Goal: Information Seeking & Learning: Find specific fact

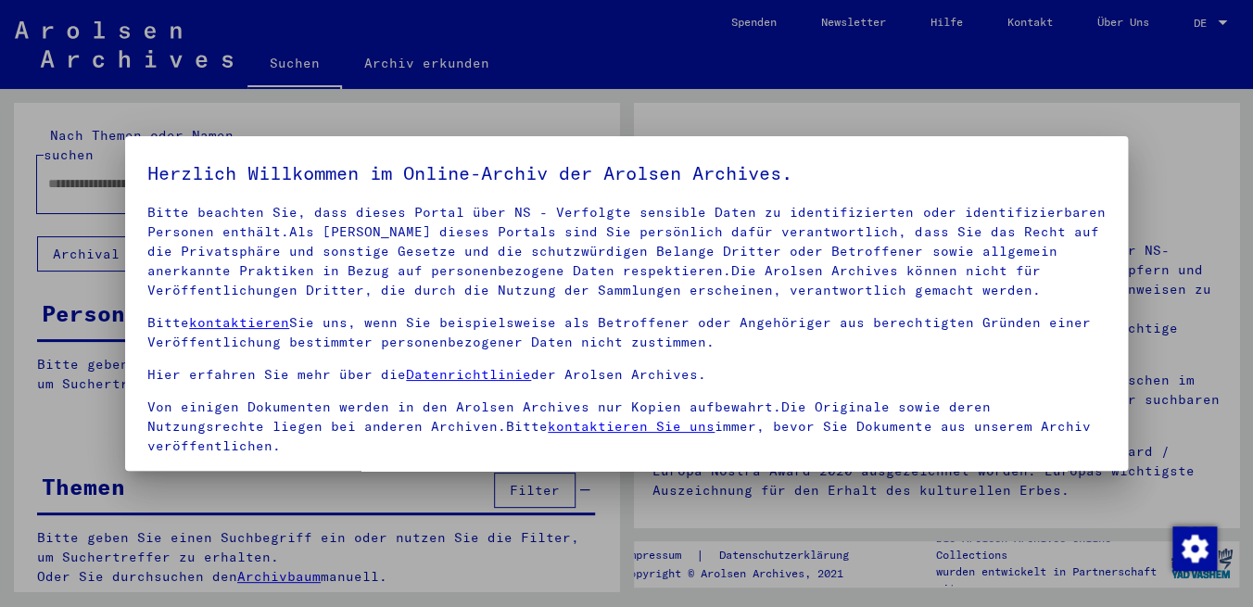
scroll to position [153, 0]
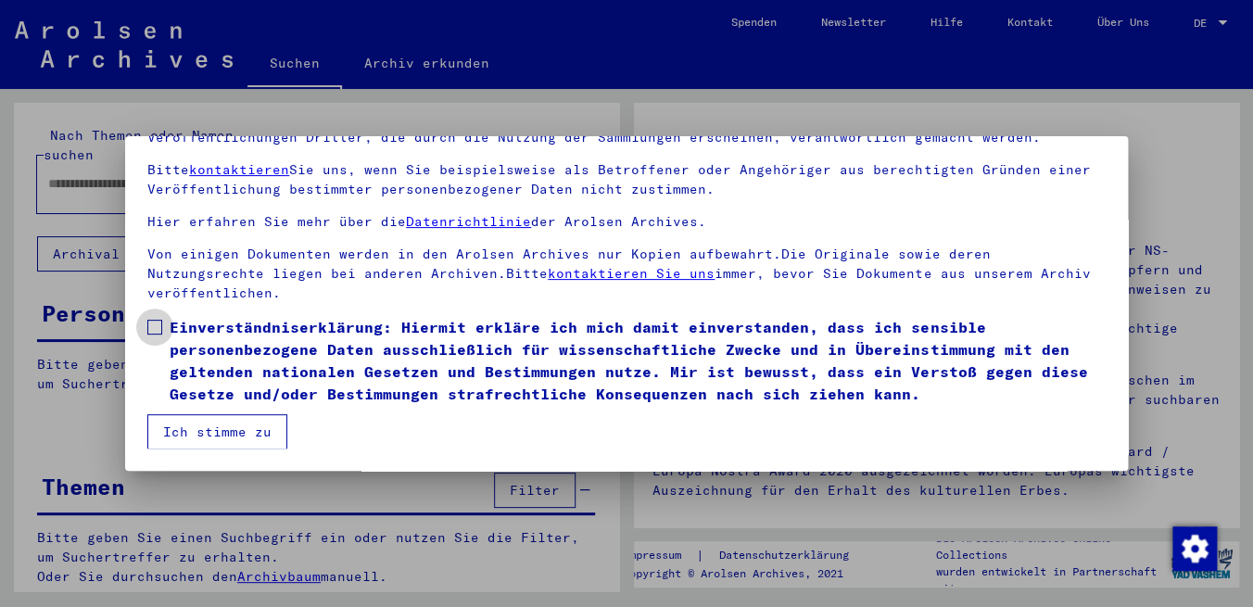
click at [152, 331] on span at bounding box center [154, 327] width 15 height 15
click at [196, 428] on button "Ich stimme zu" at bounding box center [217, 431] width 140 height 35
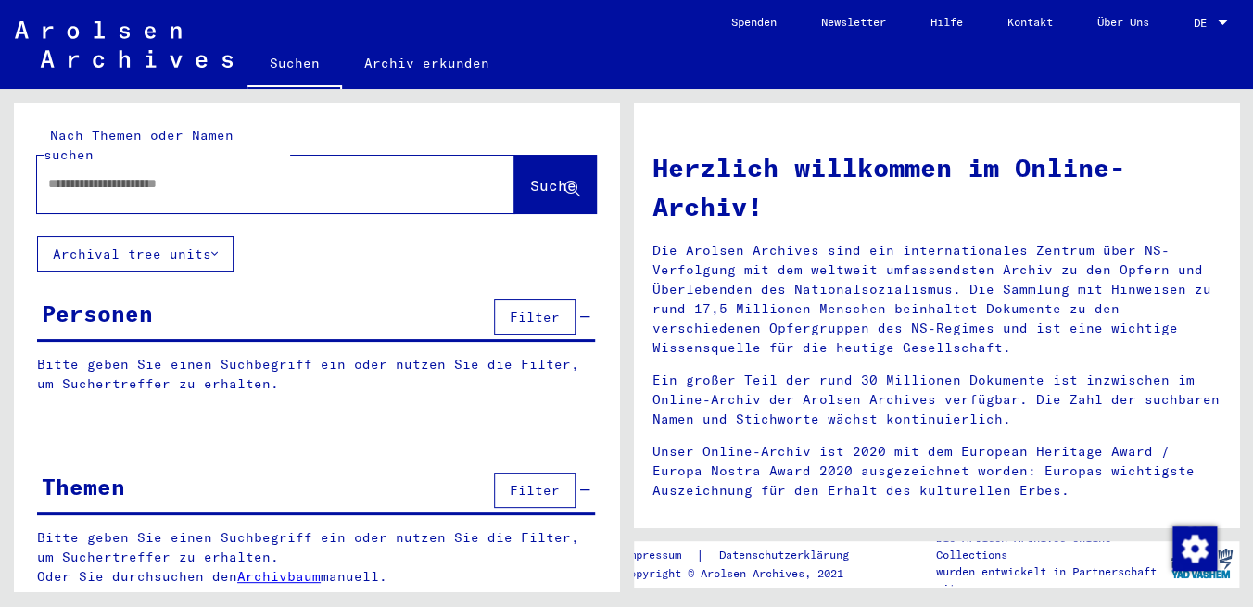
click at [231, 183] on div at bounding box center [248, 184] width 422 height 42
click at [231, 176] on div at bounding box center [248, 184] width 422 height 42
click at [208, 174] on input "text" at bounding box center [253, 183] width 410 height 19
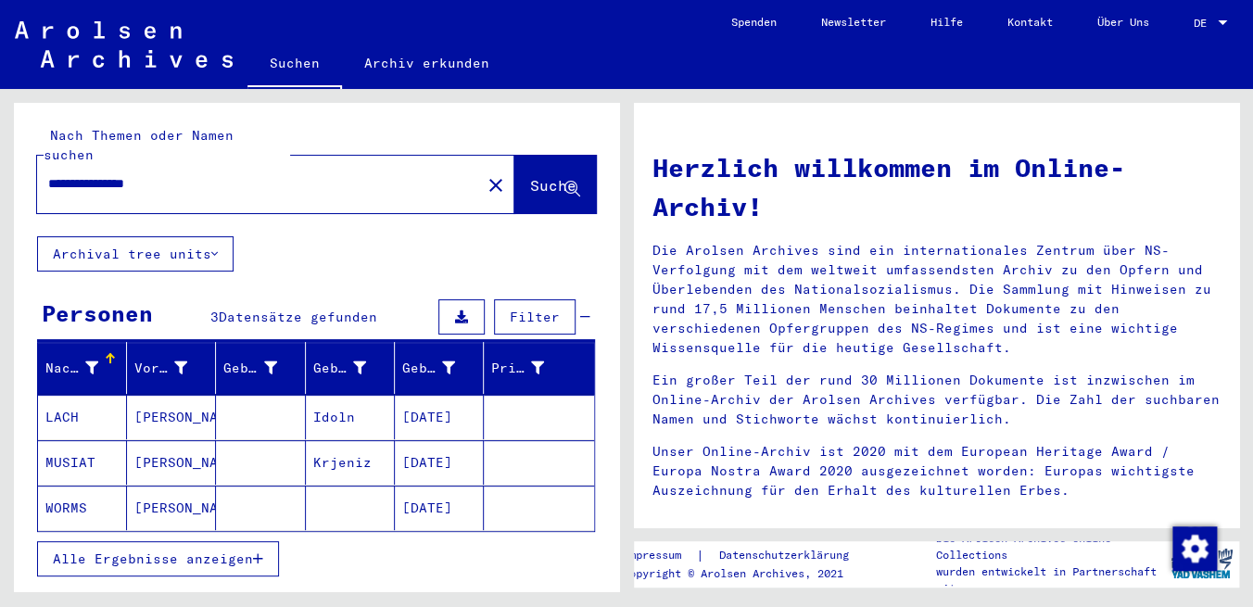
click at [424, 491] on mat-cell "[DATE]" at bounding box center [439, 507] width 89 height 44
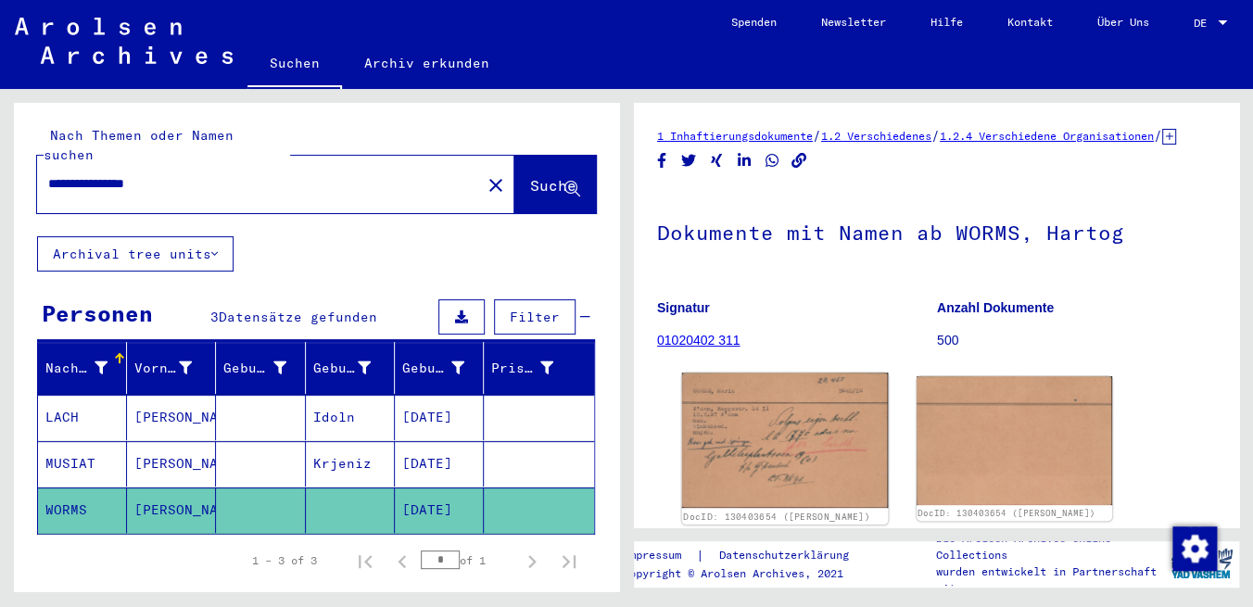
click at [755, 441] on img at bounding box center [785, 439] width 206 height 135
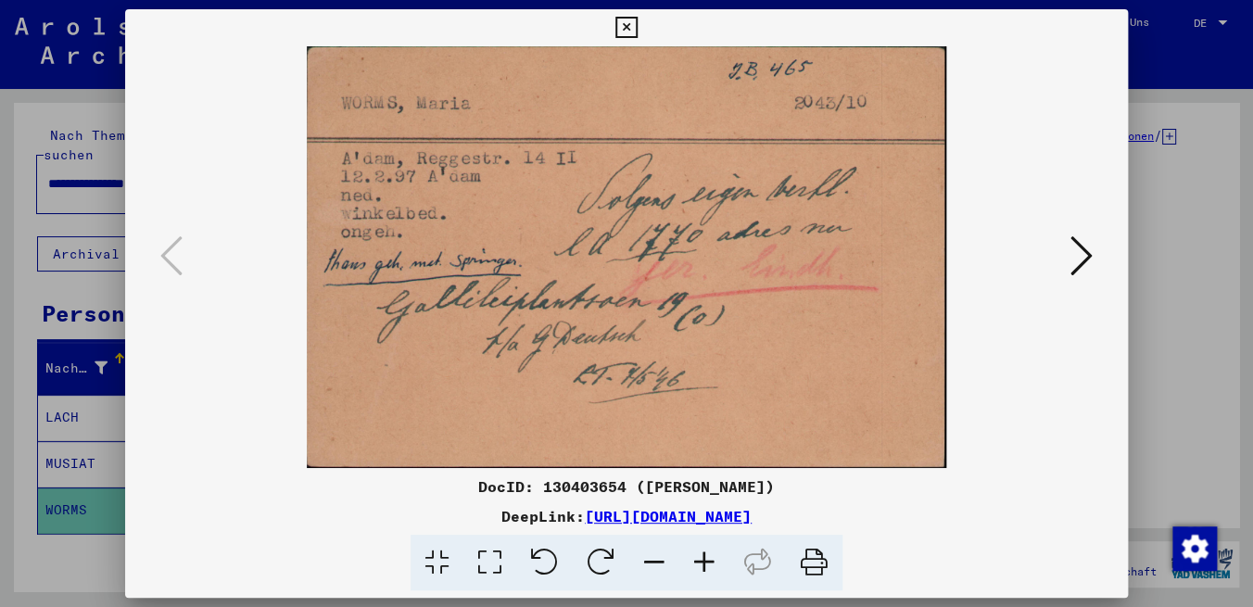
click at [636, 30] on icon at bounding box center [625, 28] width 21 height 22
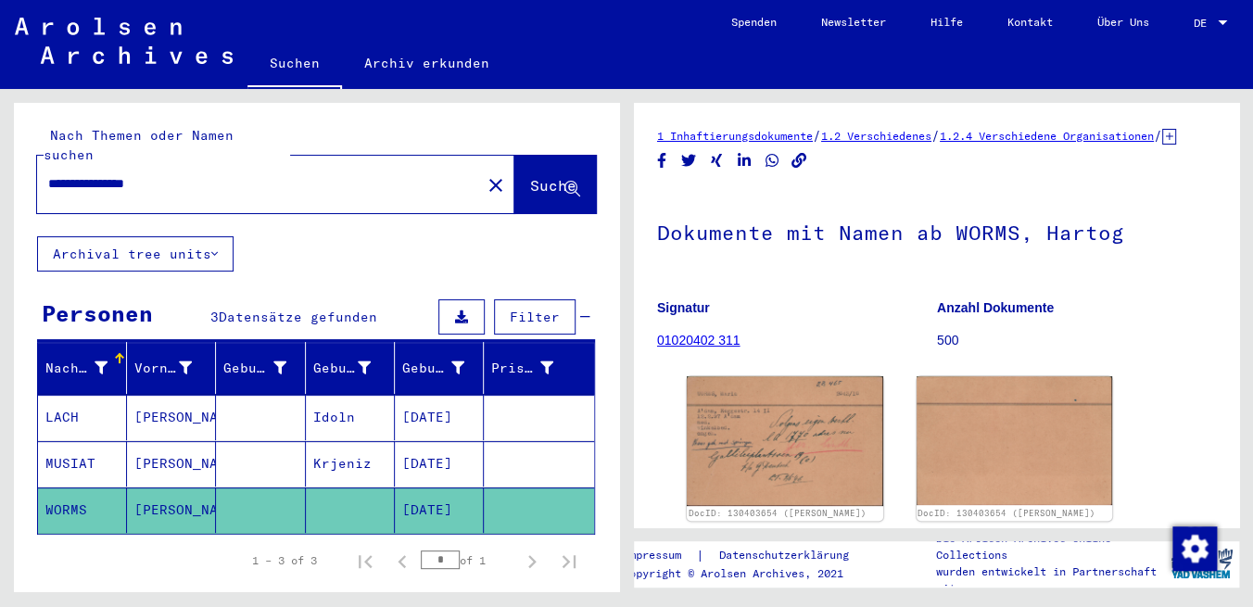
click at [217, 174] on input "**********" at bounding box center [259, 183] width 422 height 19
type input "**********"
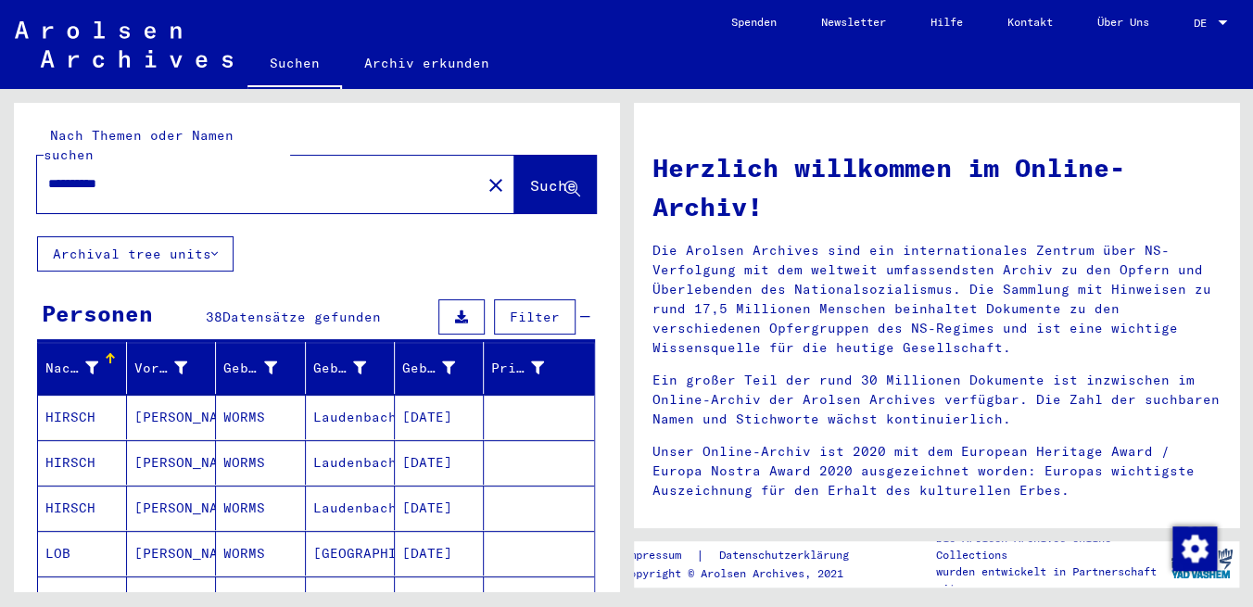
scroll to position [190, 0]
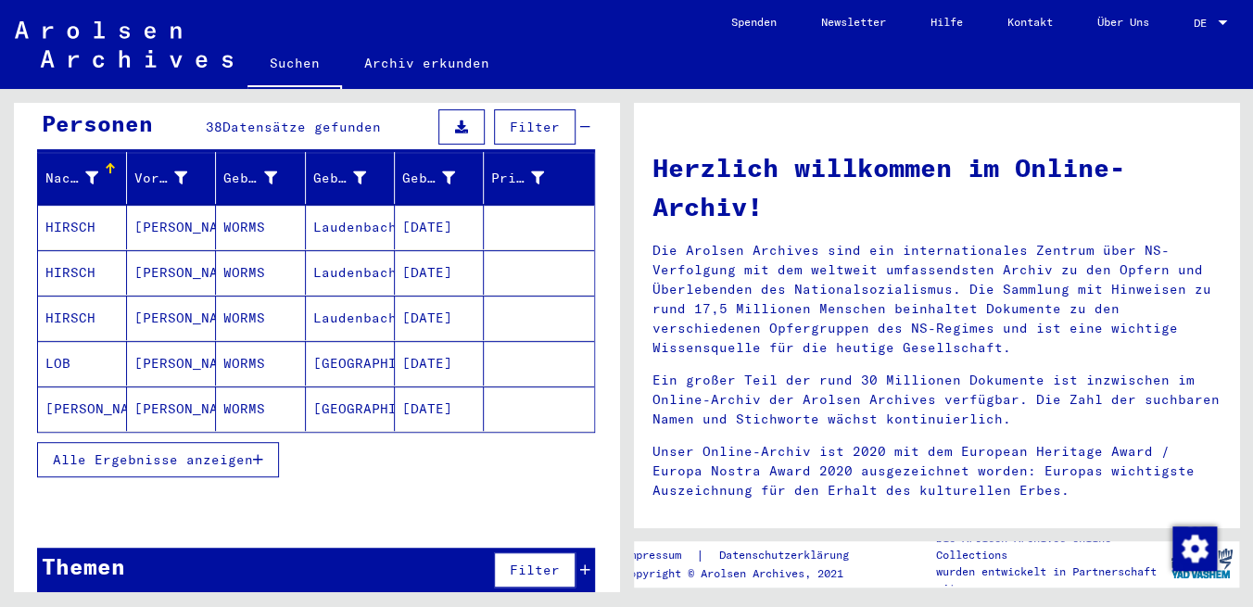
click at [152, 442] on button "Alle Ergebnisse anzeigen" at bounding box center [158, 459] width 242 height 35
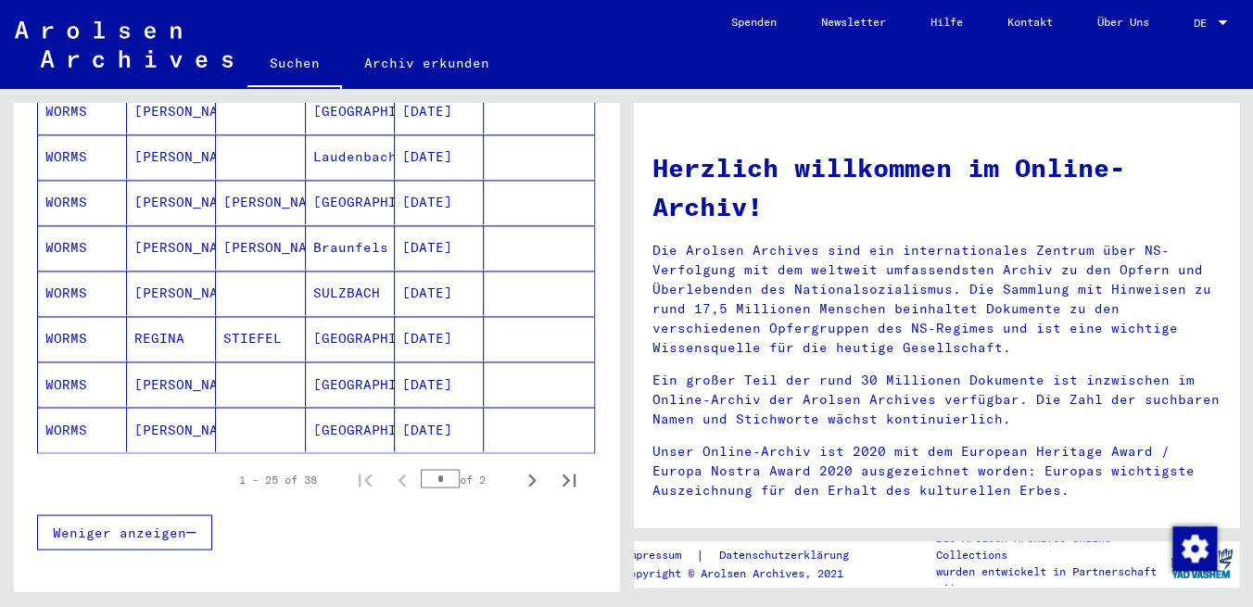
scroll to position [1121, 0]
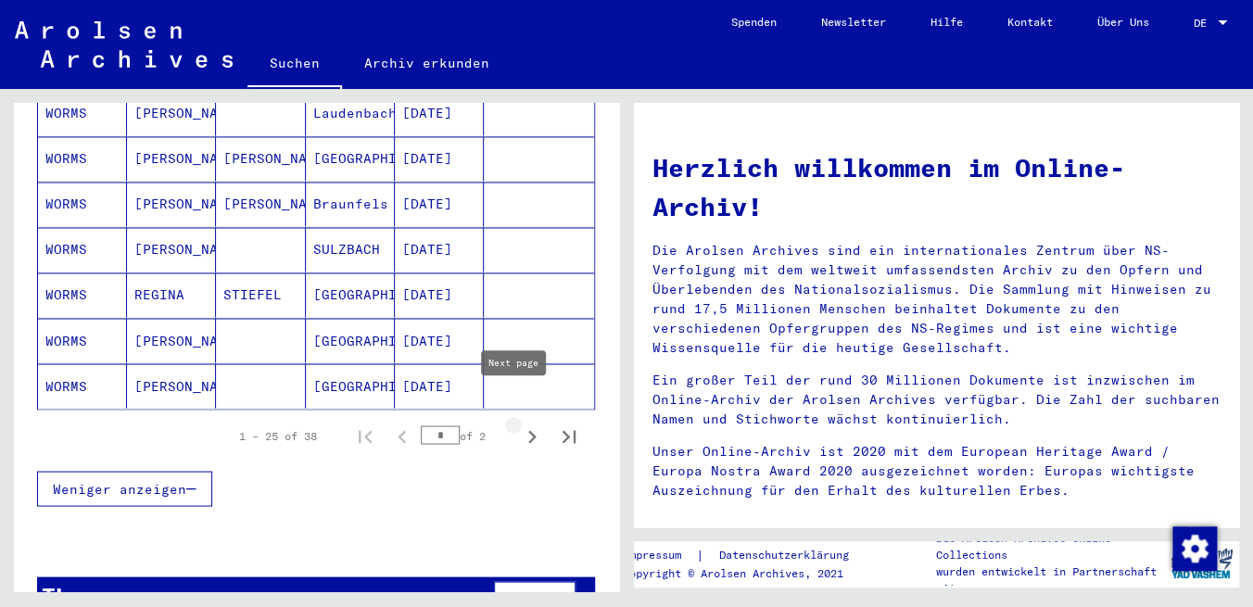
click at [519, 423] on icon "Next page" at bounding box center [532, 436] width 26 height 26
type input "*"
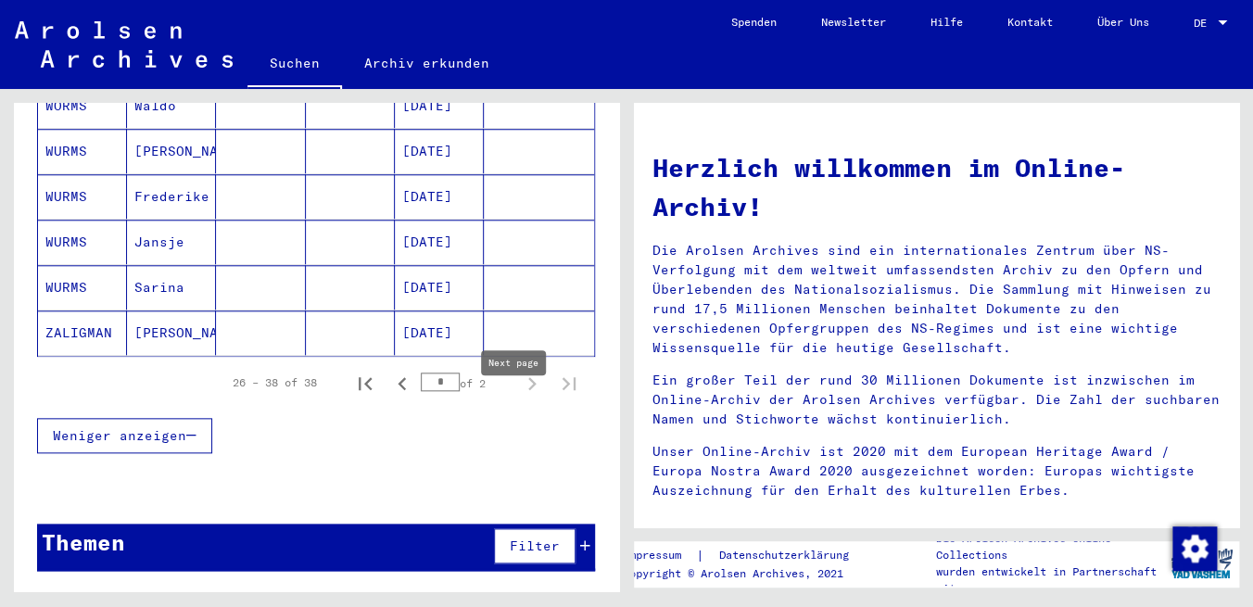
scroll to position [603, 0]
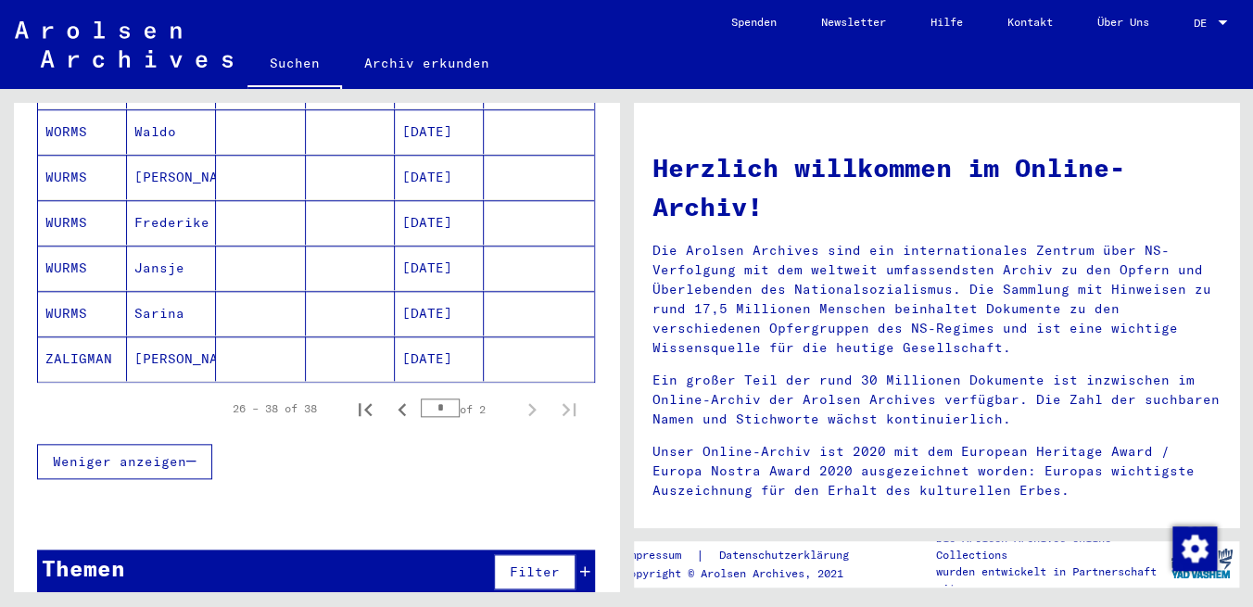
click at [427, 246] on mat-cell "[DATE]" at bounding box center [439, 268] width 89 height 44
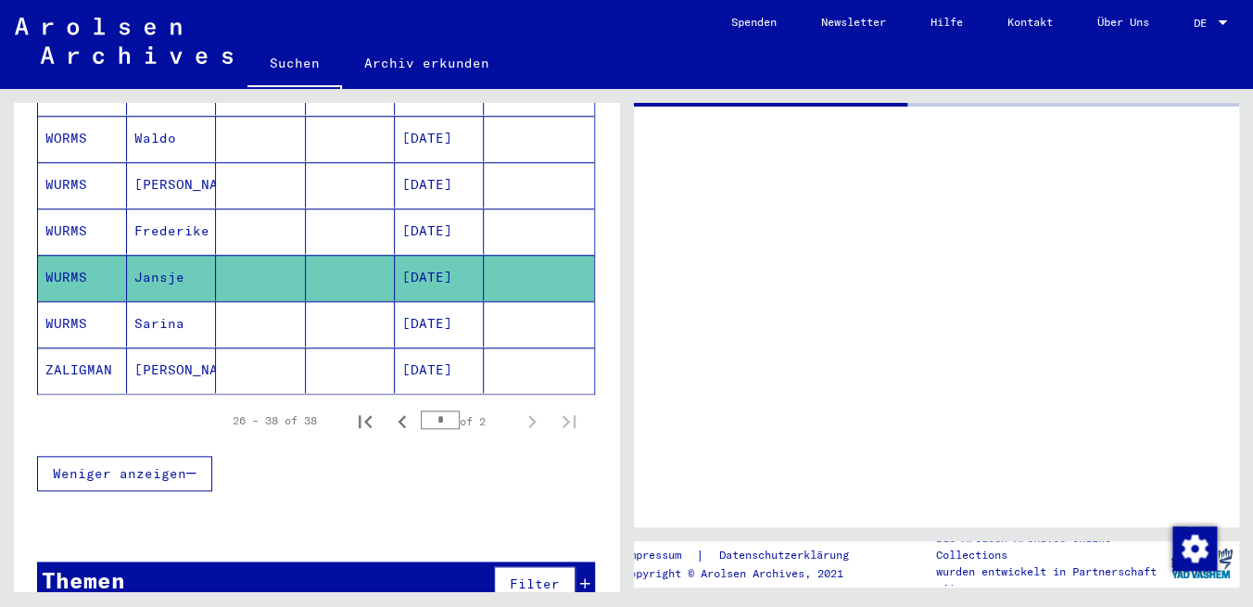
scroll to position [608, 0]
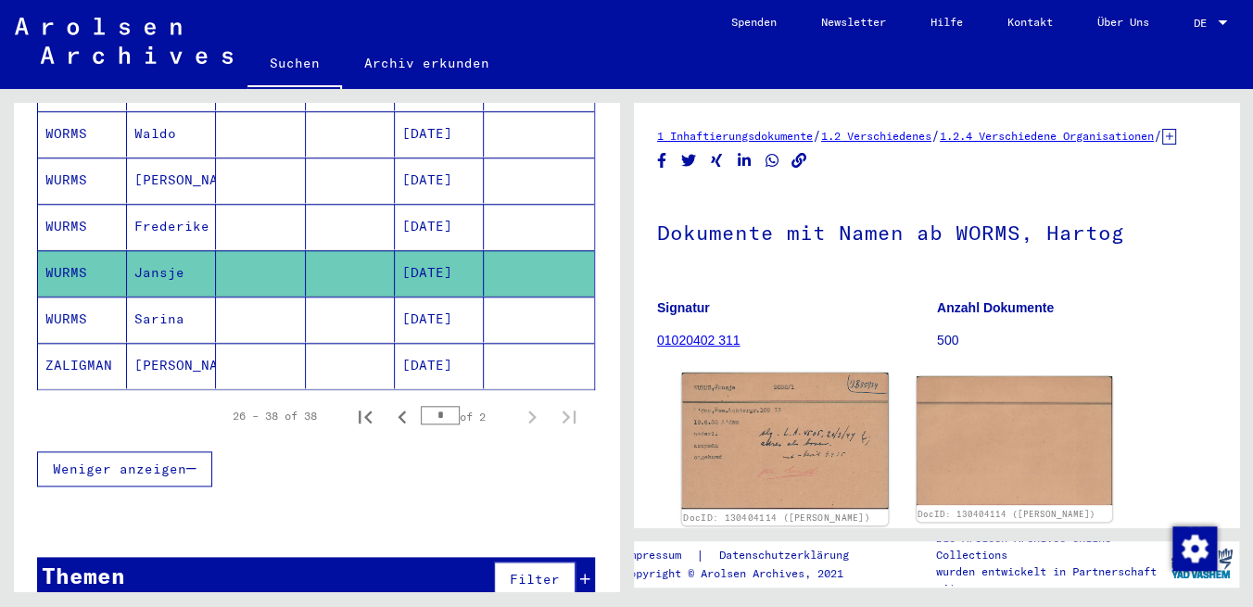
click at [788, 447] on img at bounding box center [785, 440] width 206 height 136
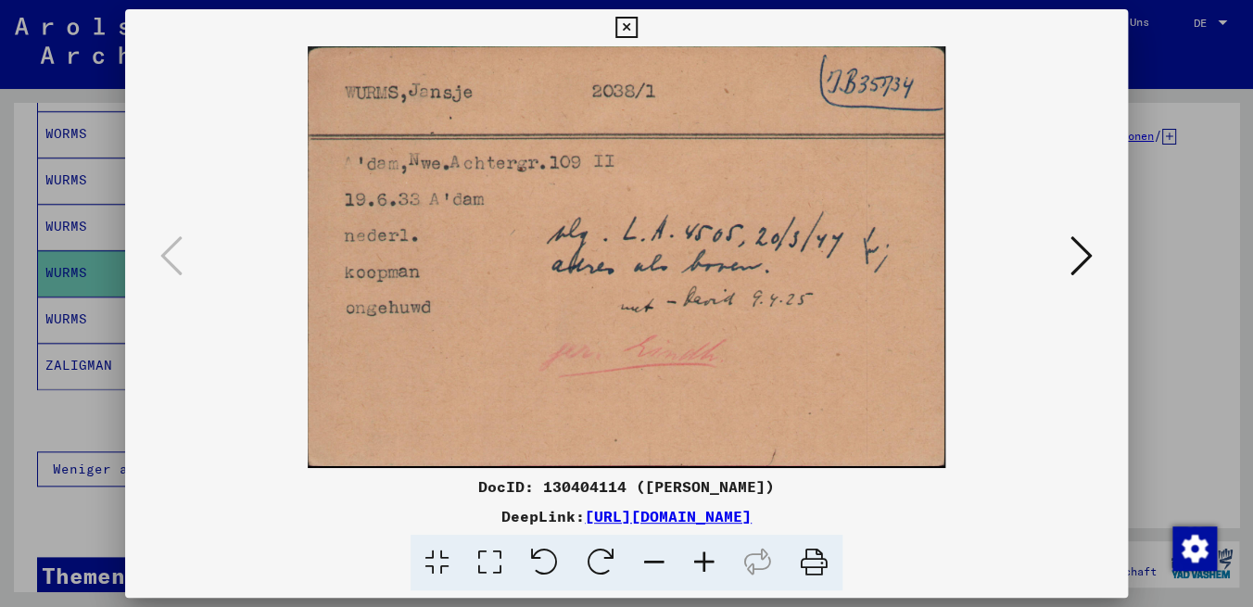
click at [1085, 261] on icon at bounding box center [1081, 255] width 22 height 44
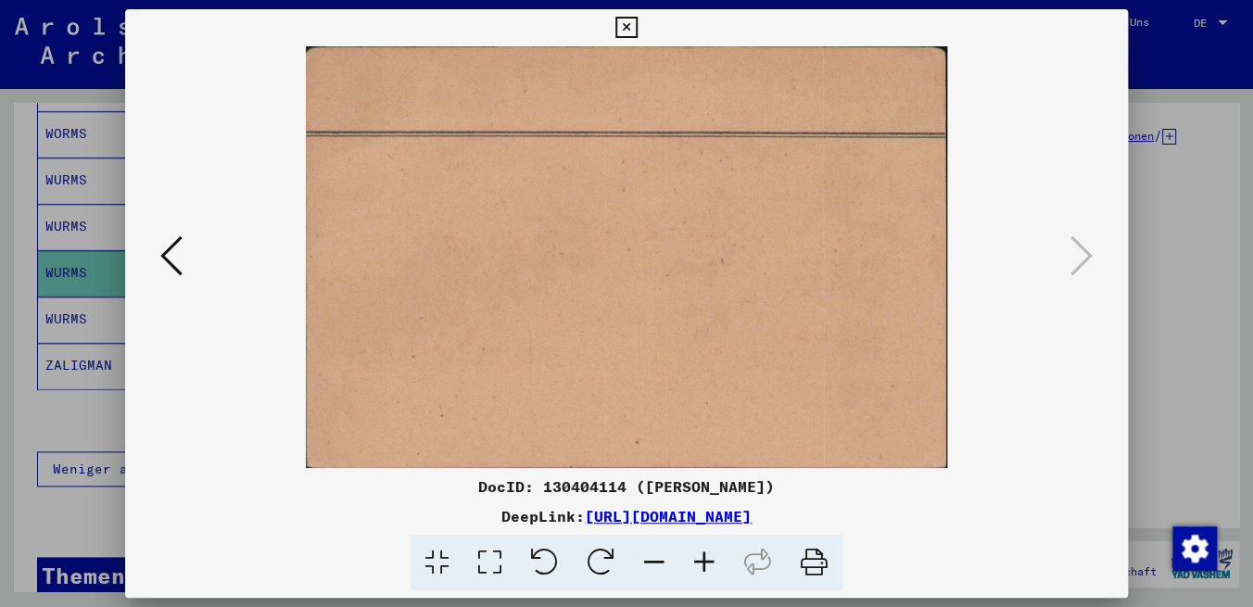
click at [636, 26] on icon at bounding box center [625, 28] width 21 height 22
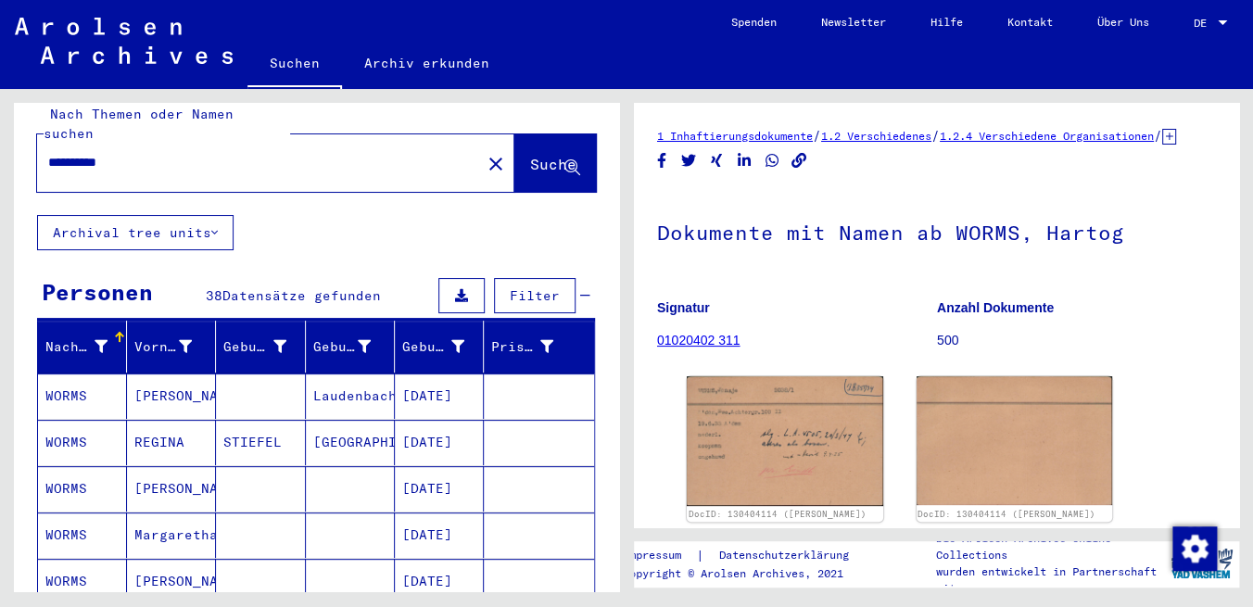
scroll to position [0, 0]
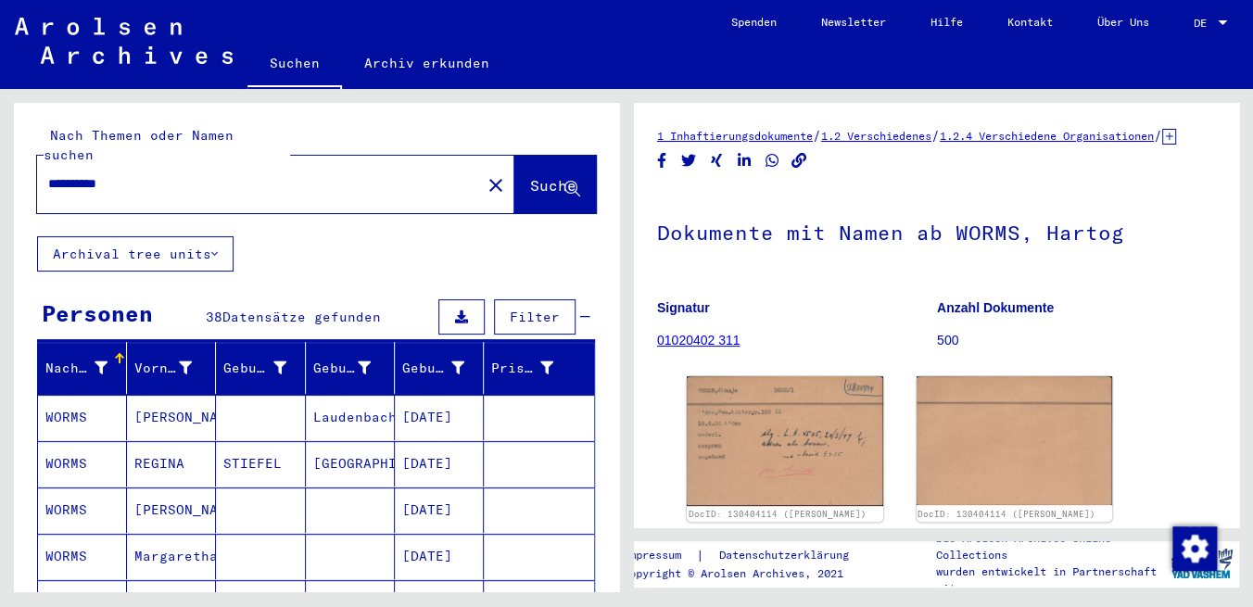
click at [189, 174] on input "**********" at bounding box center [259, 183] width 422 height 19
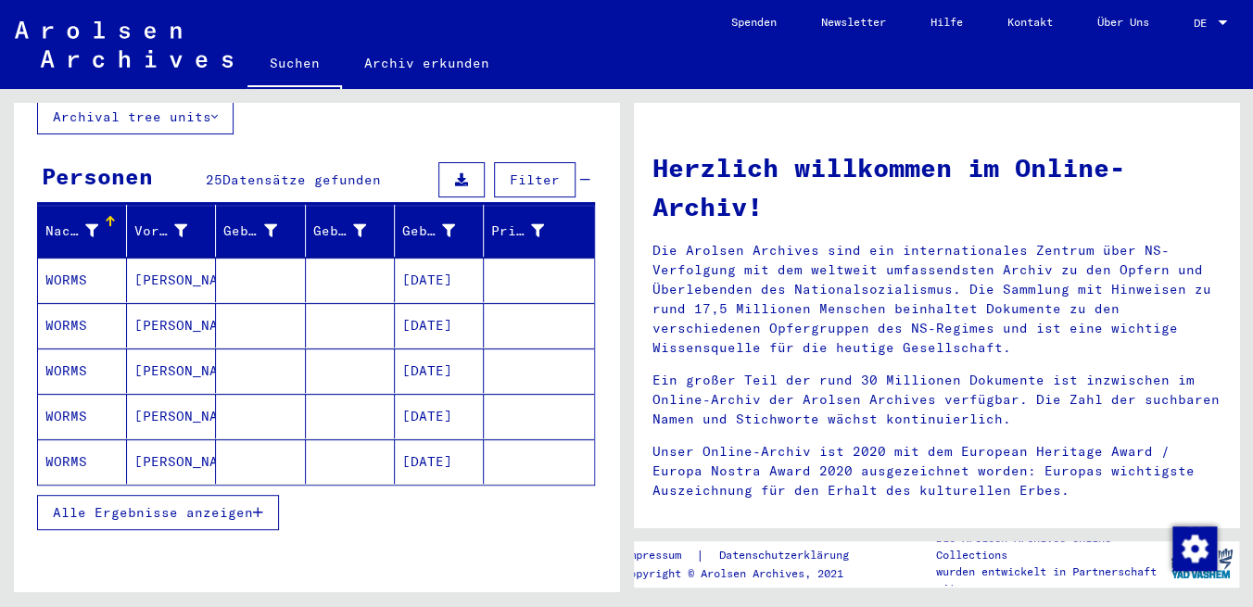
scroll to position [328, 0]
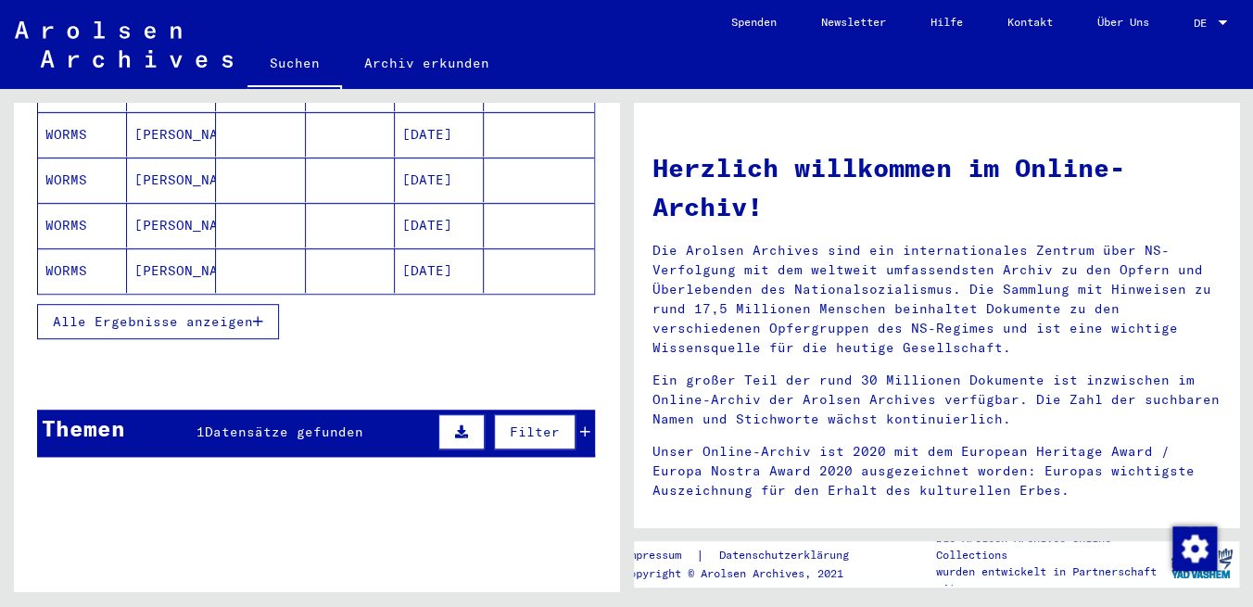
click at [183, 313] on span "Alle Ergebnisse anzeigen" at bounding box center [153, 321] width 200 height 17
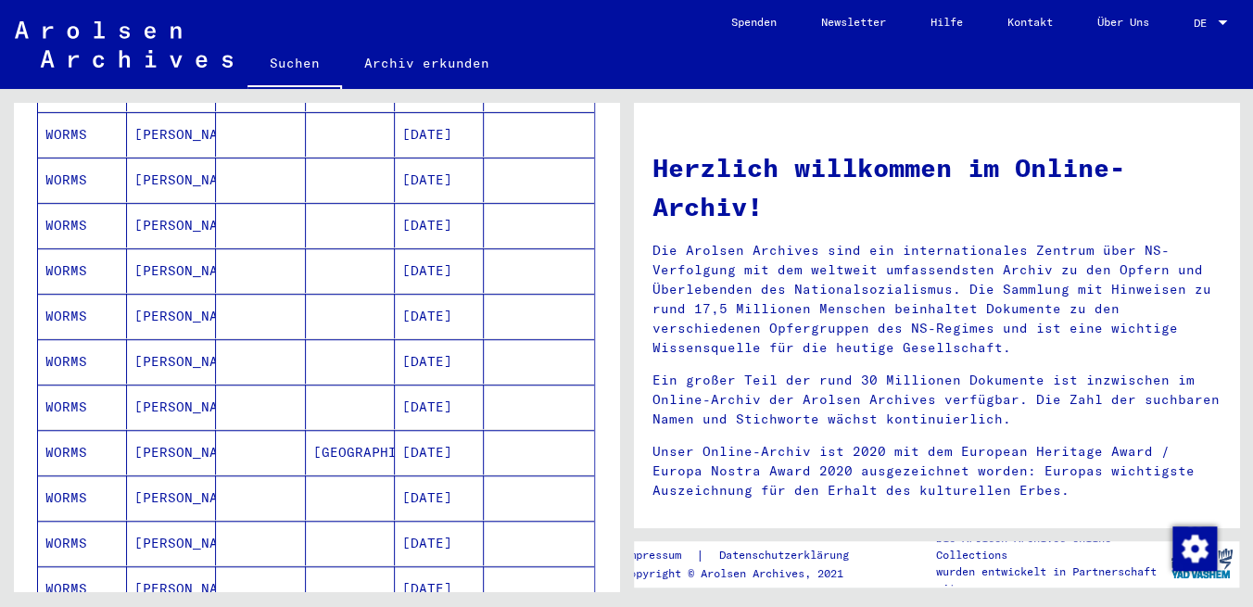
drag, startPoint x: 619, startPoint y: 296, endPoint x: 582, endPoint y: 403, distance: 113.7
click at [626, 483] on mat-grid-tile "**********" at bounding box center [313, 340] width 626 height 502
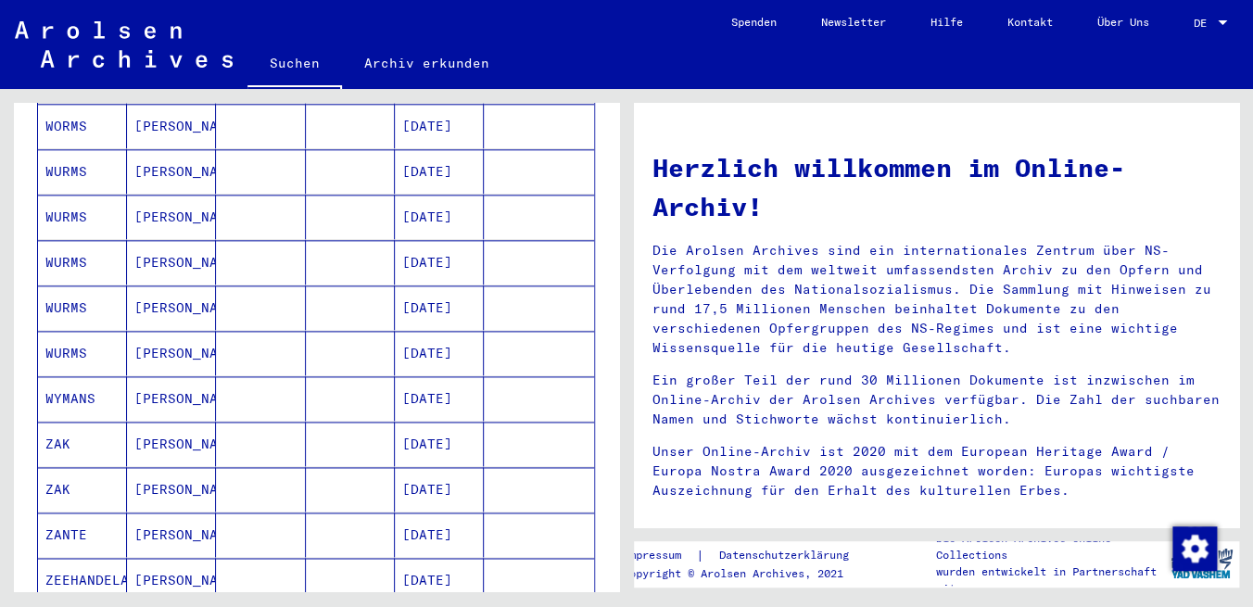
scroll to position [828, 0]
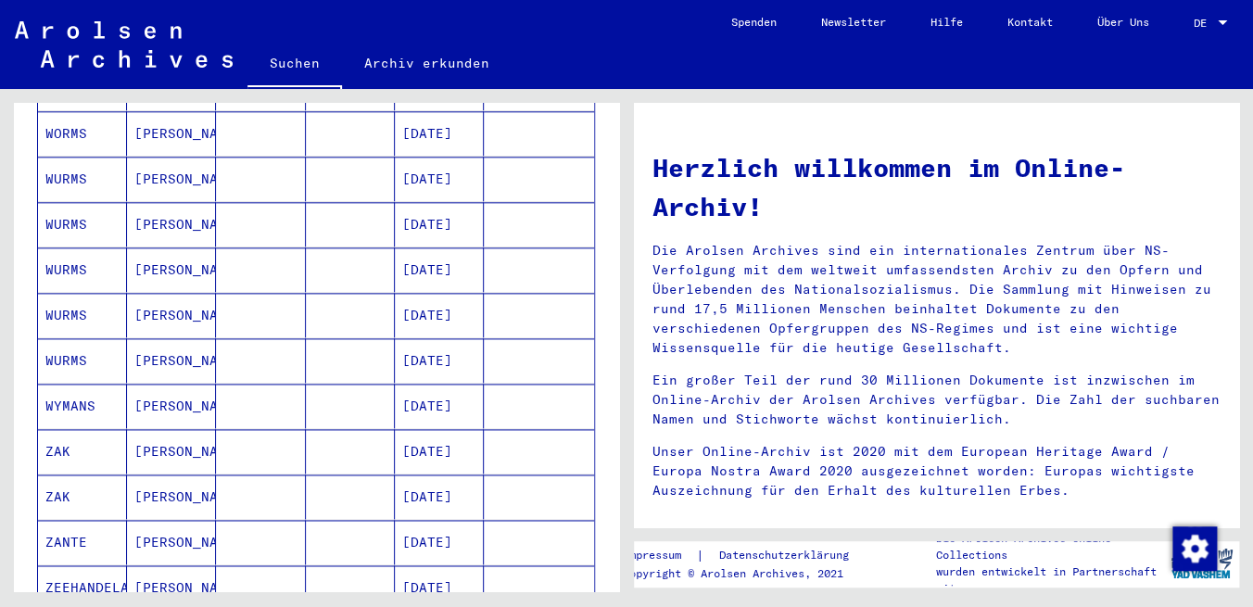
click at [435, 293] on mat-cell "[DATE]" at bounding box center [439, 315] width 89 height 44
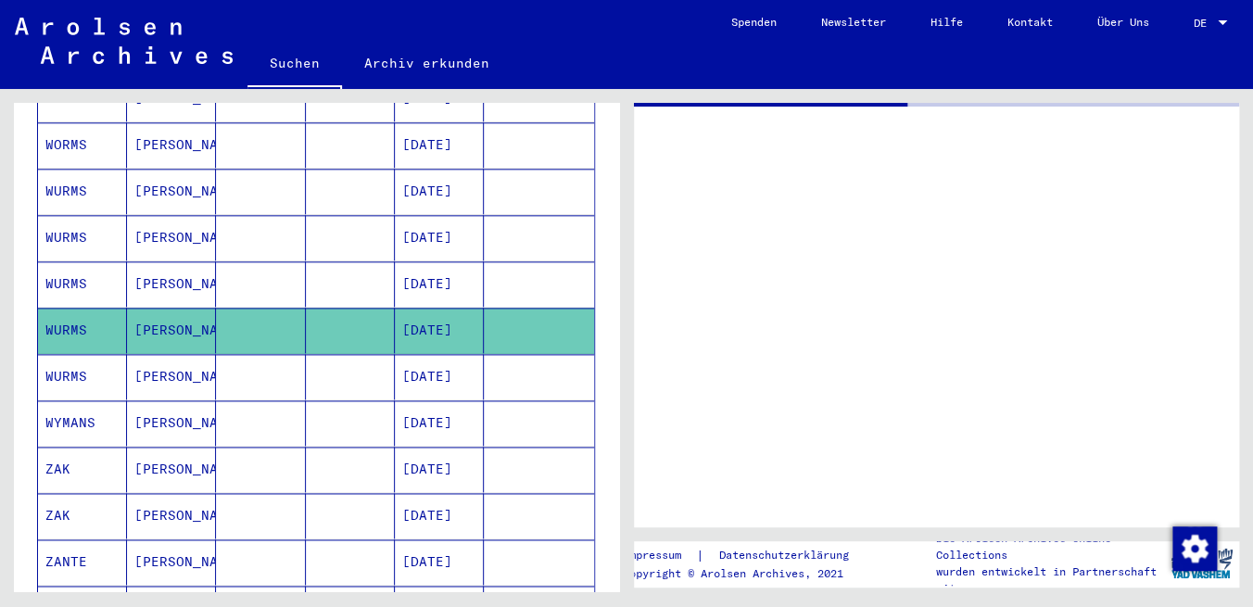
scroll to position [837, 0]
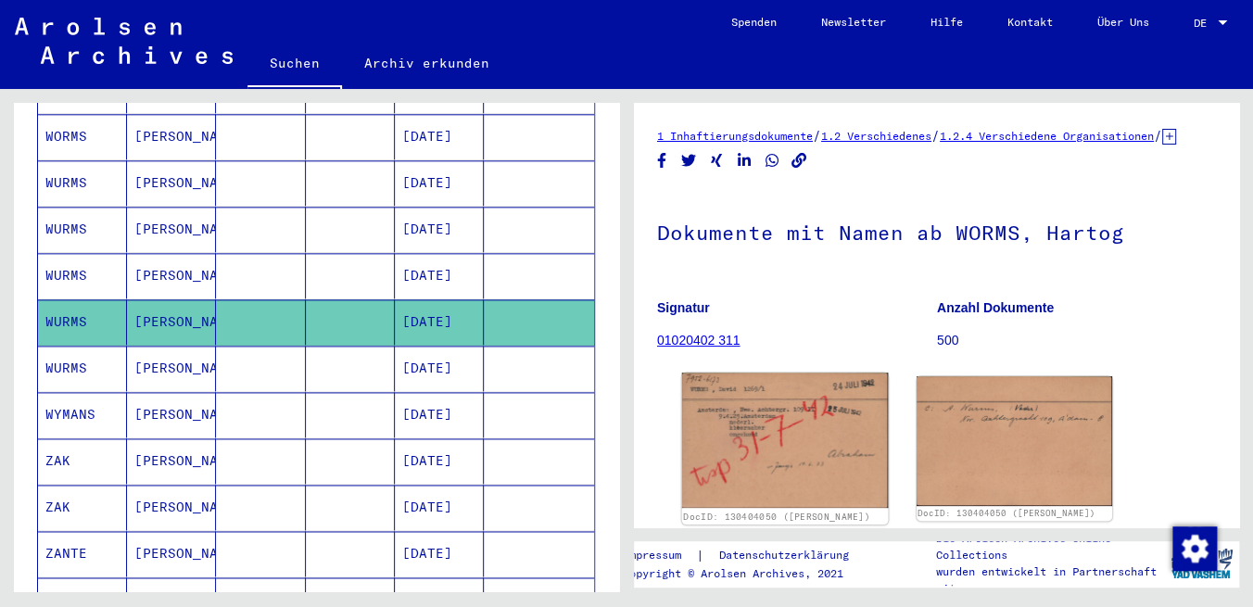
click at [780, 468] on img at bounding box center [785, 439] width 206 height 135
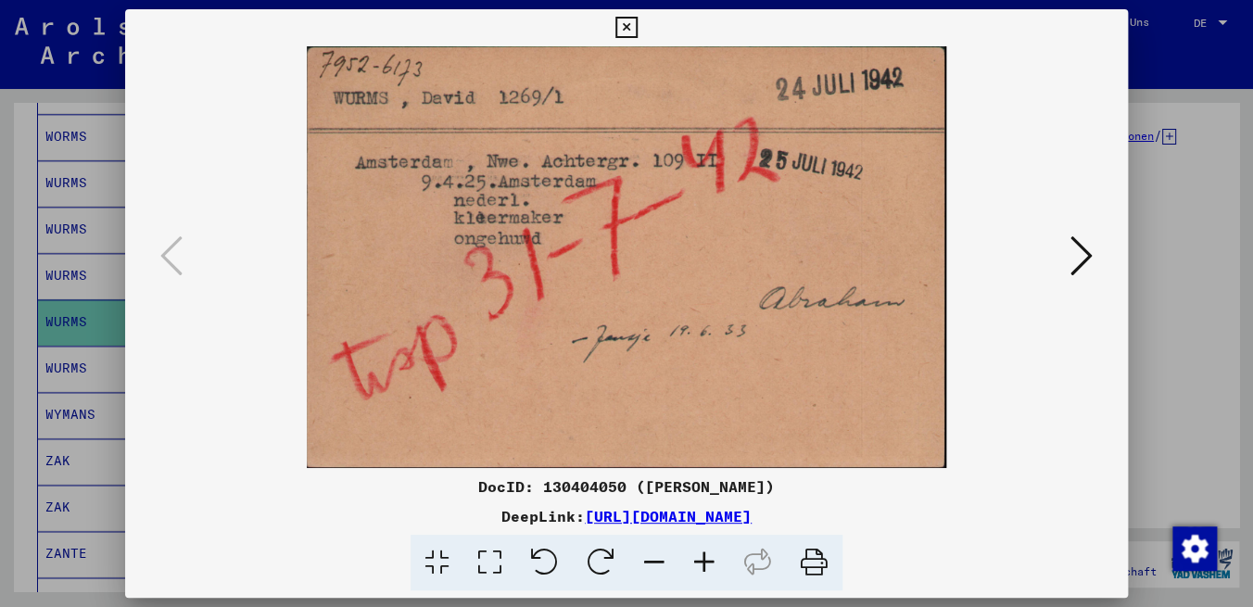
click at [636, 31] on icon at bounding box center [625, 28] width 21 height 22
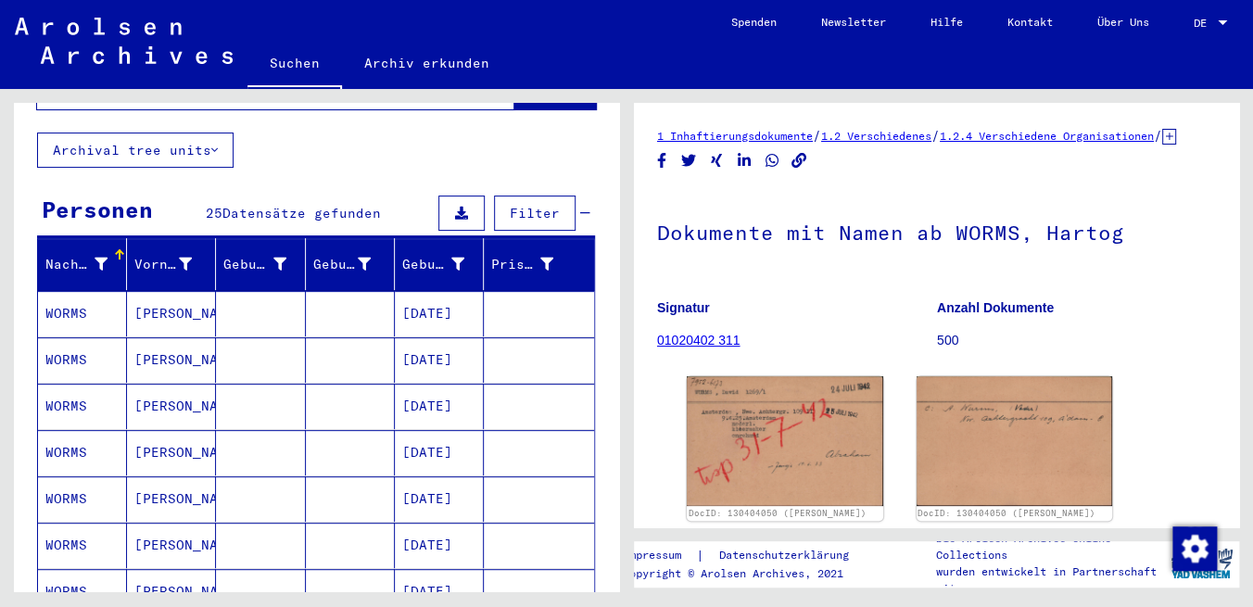
scroll to position [0, 0]
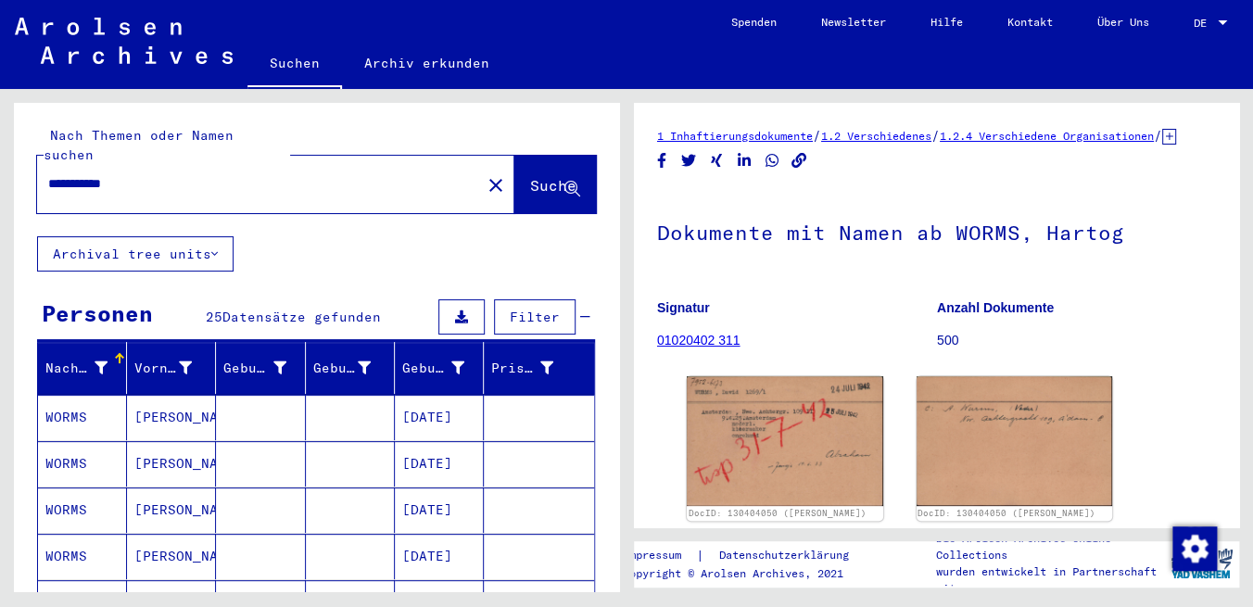
click at [275, 174] on input "**********" at bounding box center [259, 183] width 422 height 19
type input "**********"
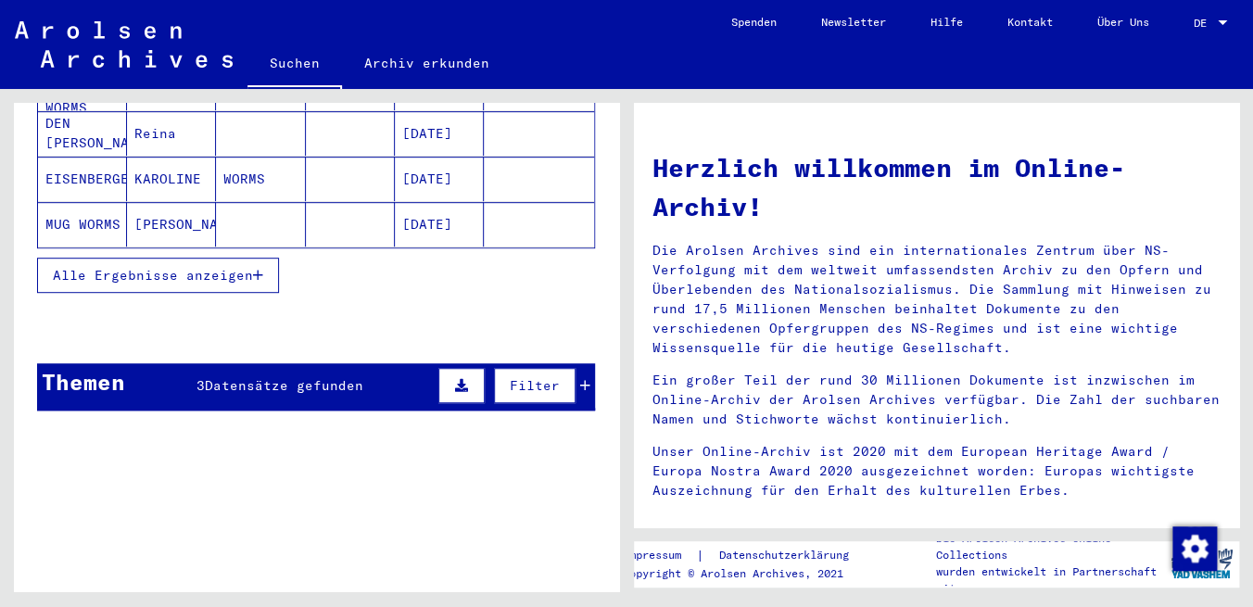
scroll to position [497, 0]
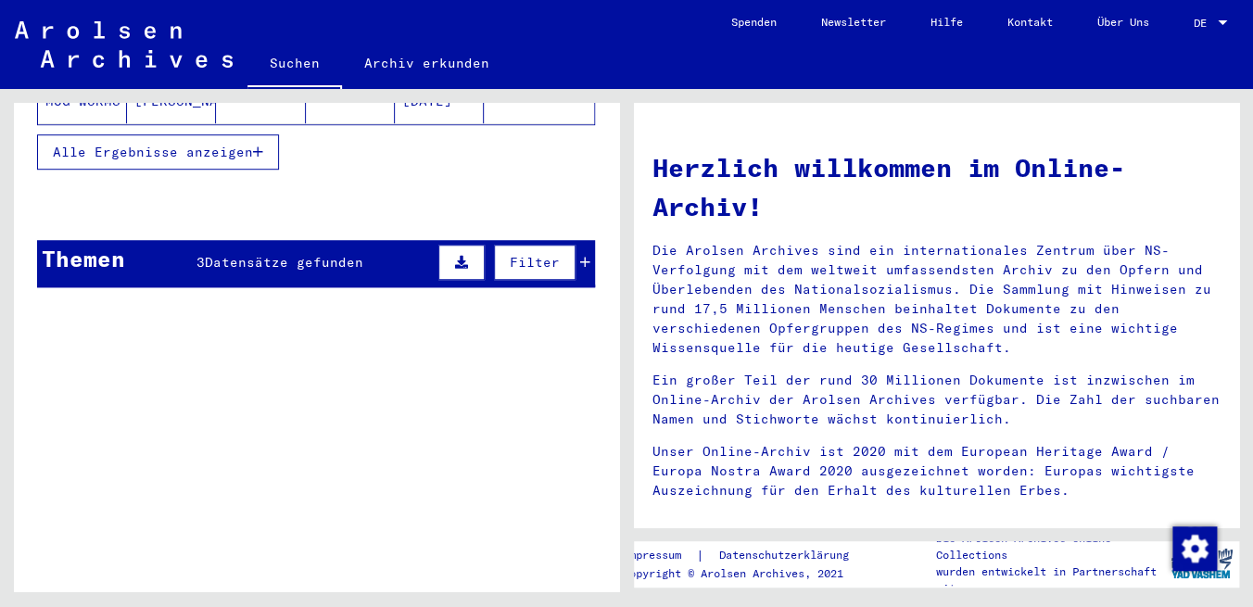
click at [261, 139] on button "Alle Ergebnisse anzeigen" at bounding box center [158, 151] width 242 height 35
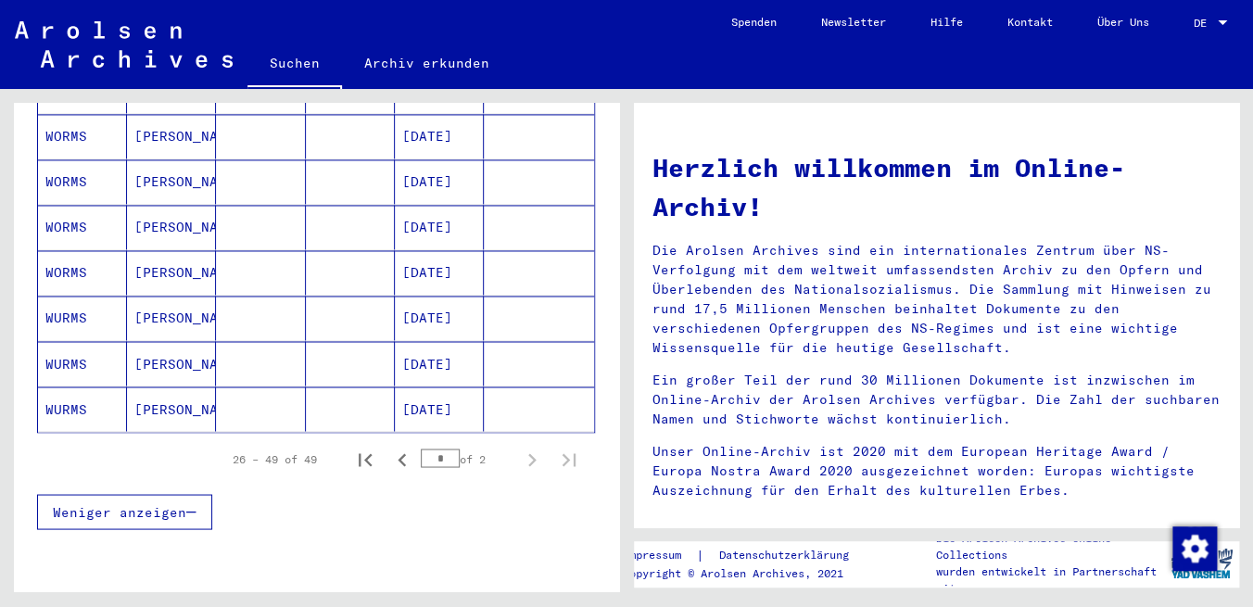
scroll to position [1101, 0]
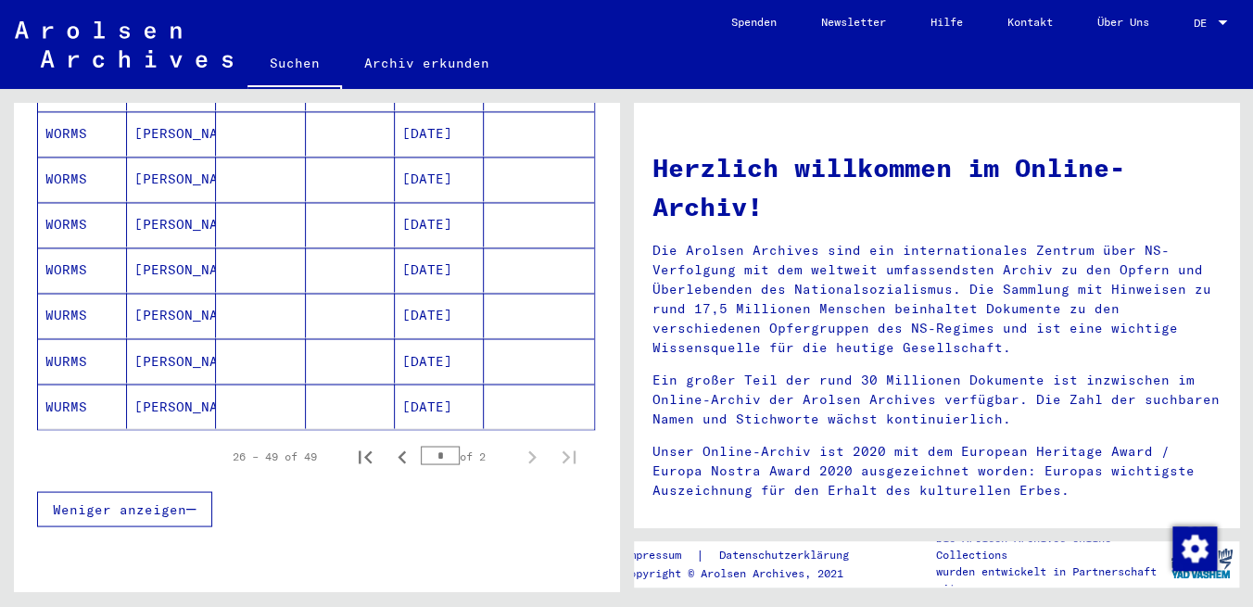
click at [449, 384] on mat-cell "[DATE]" at bounding box center [439, 406] width 89 height 44
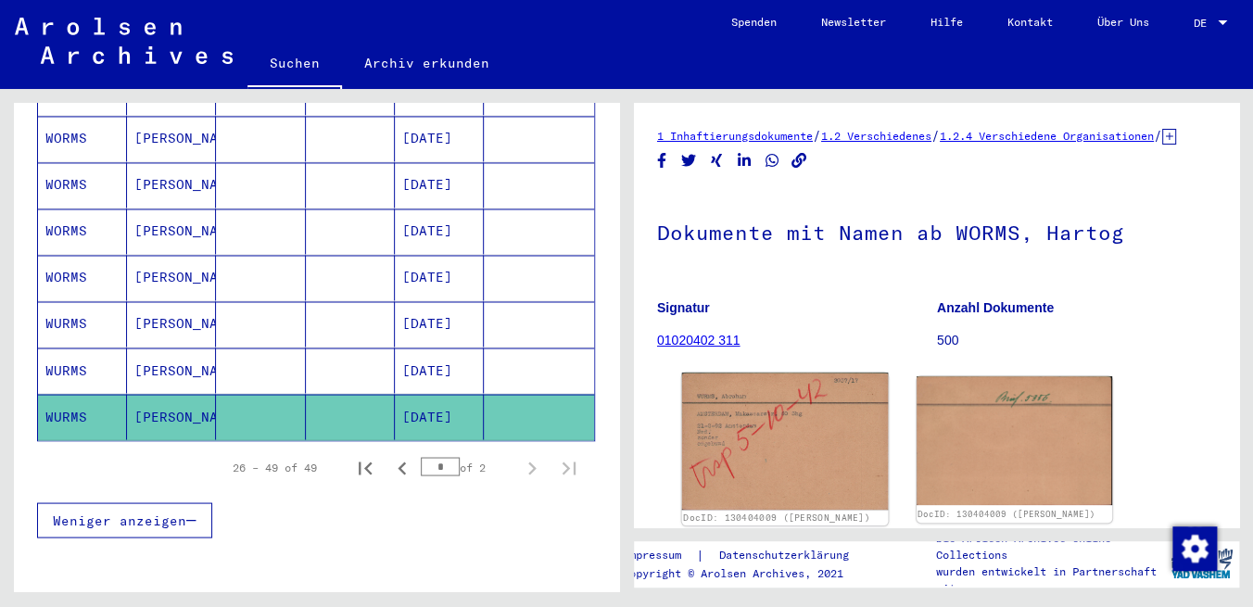
click at [794, 472] on img at bounding box center [785, 440] width 206 height 137
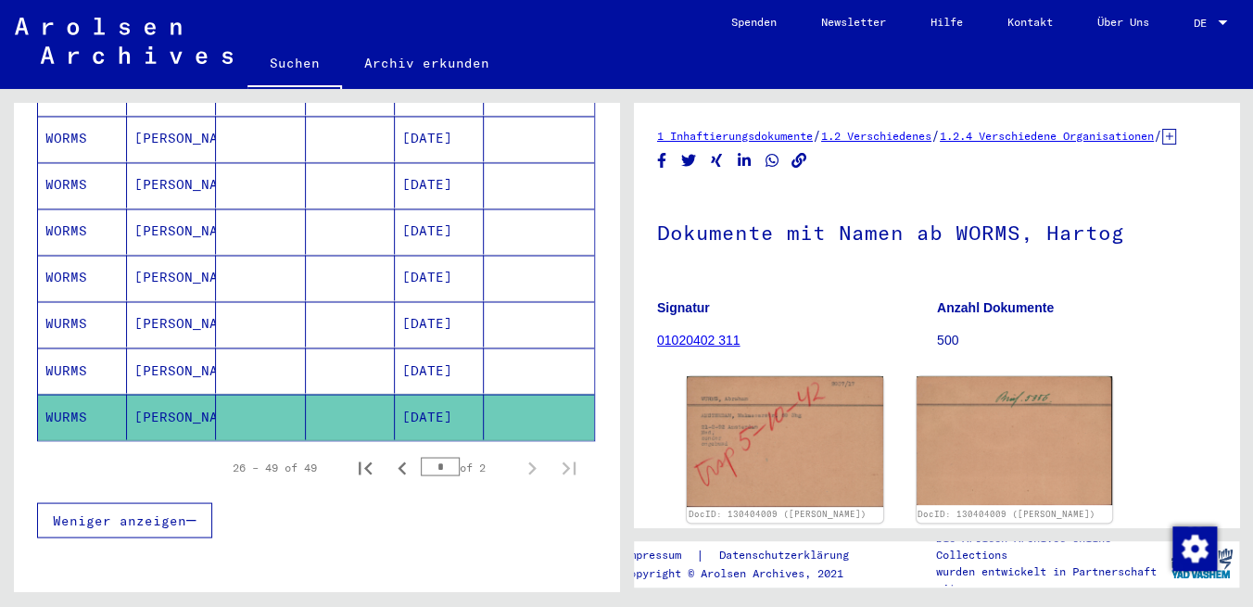
click at [416, 347] on mat-cell "[DATE]" at bounding box center [439, 369] width 89 height 45
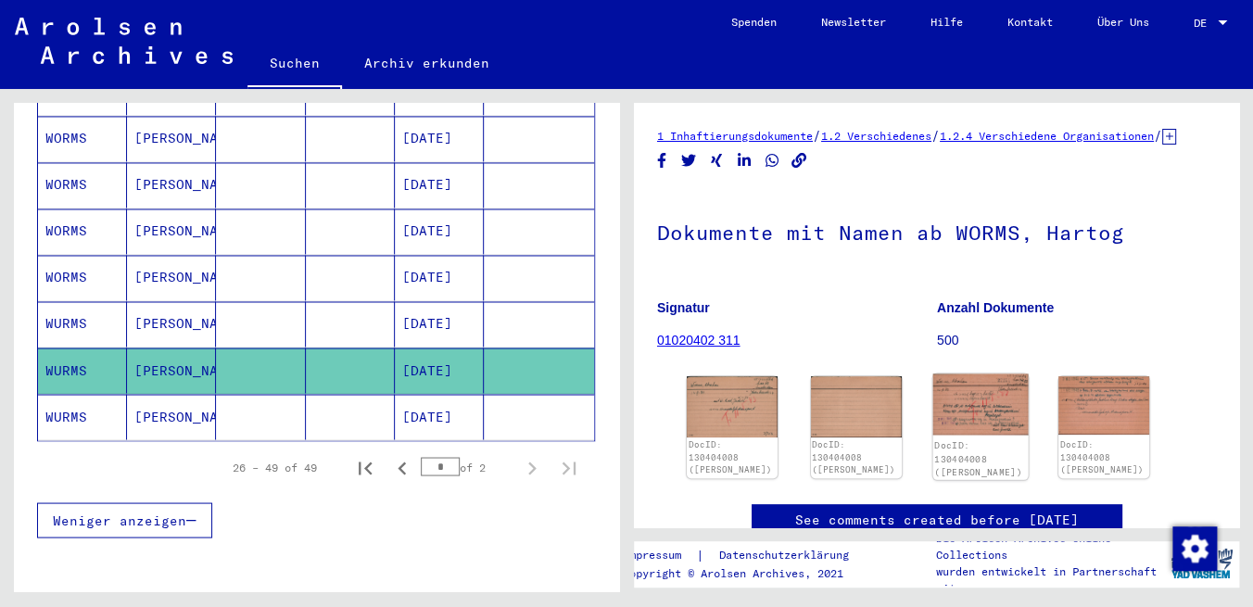
click at [948, 434] on img at bounding box center [979, 403] width 95 height 61
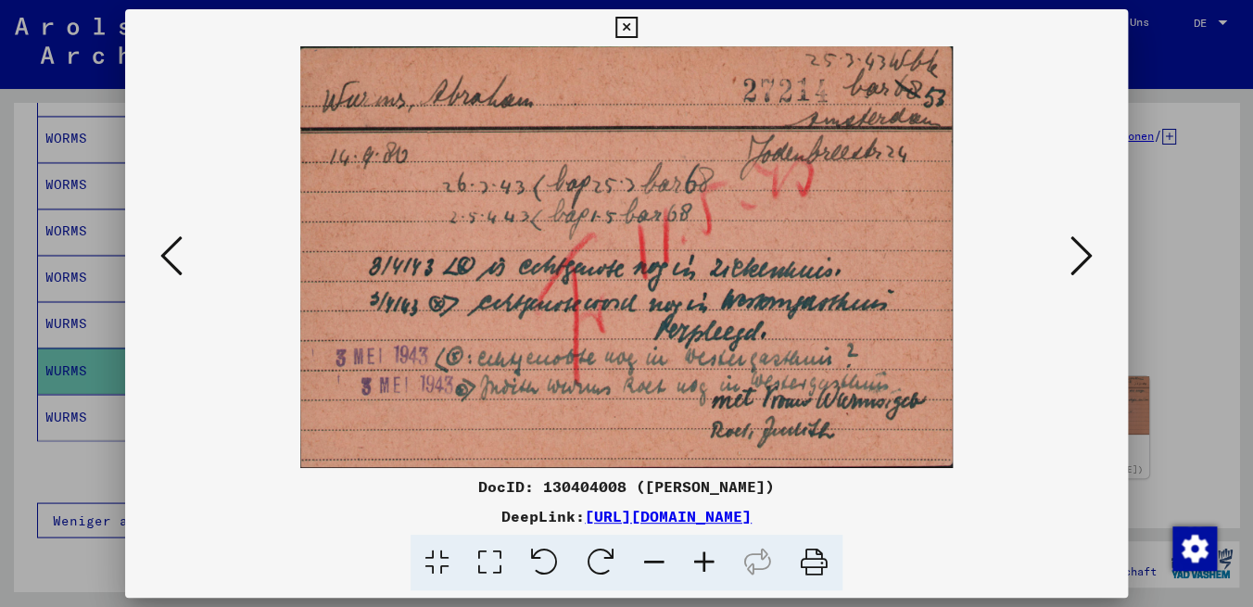
click at [1077, 251] on icon at bounding box center [1081, 255] width 22 height 44
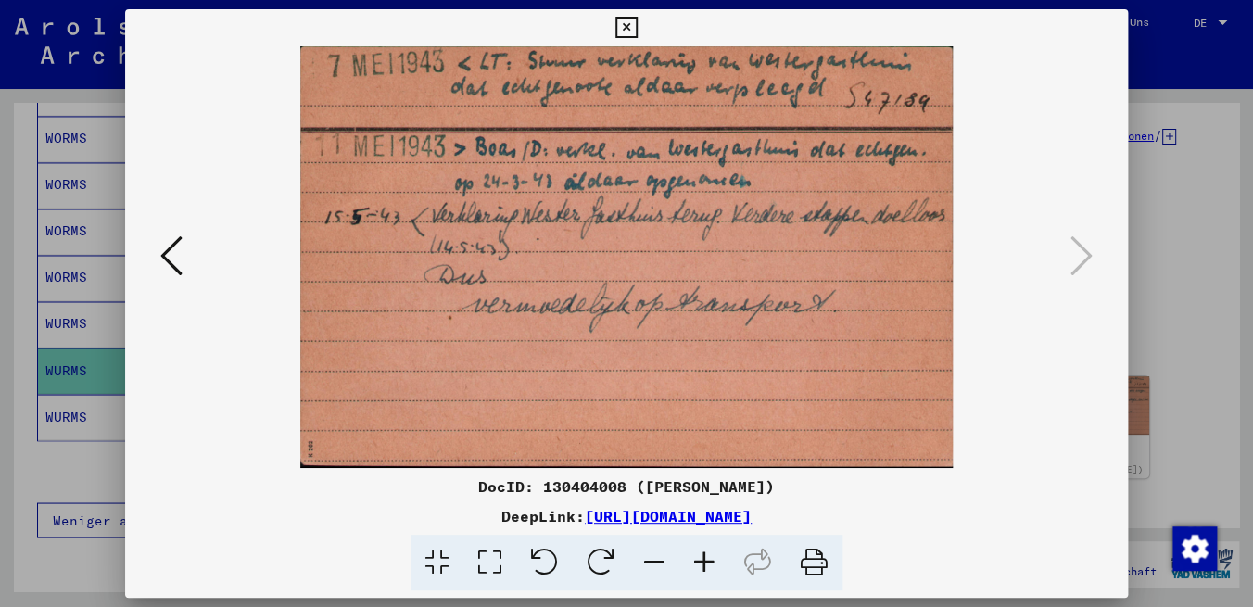
click at [160, 256] on icon at bounding box center [171, 255] width 22 height 44
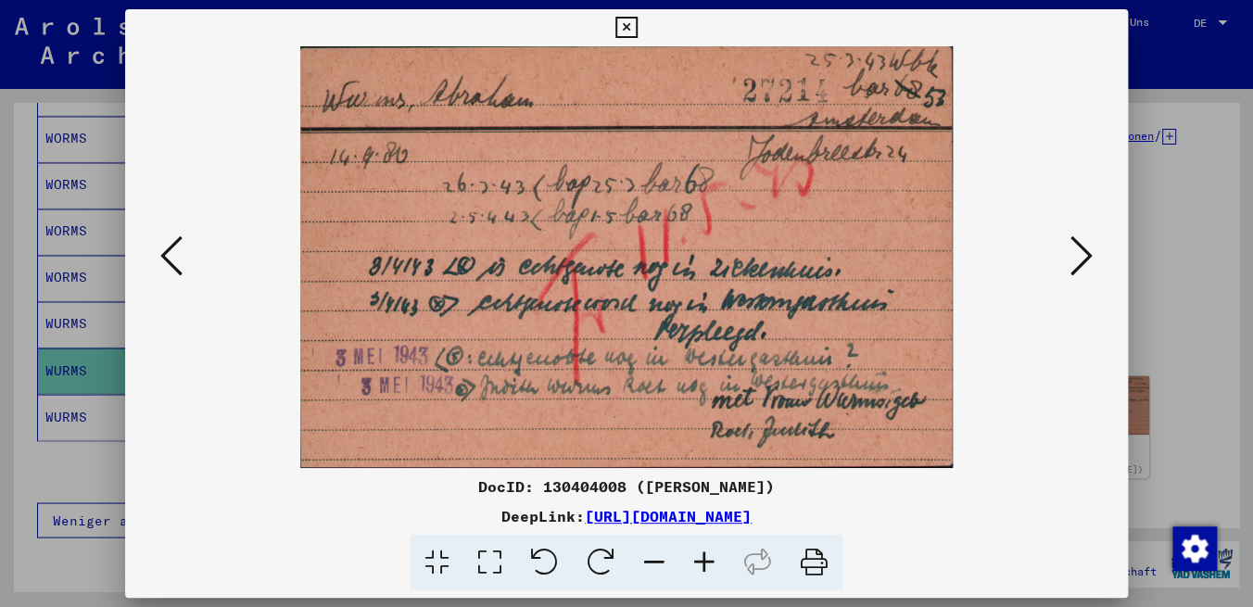
click at [160, 256] on icon at bounding box center [171, 255] width 22 height 44
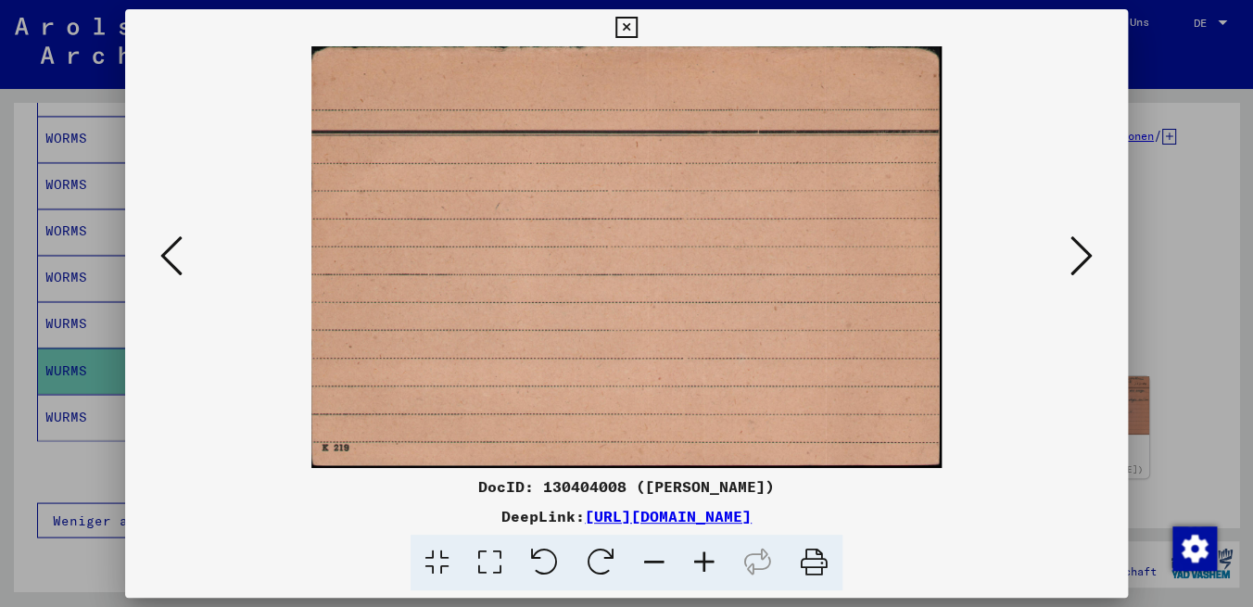
click at [160, 256] on icon at bounding box center [171, 255] width 22 height 44
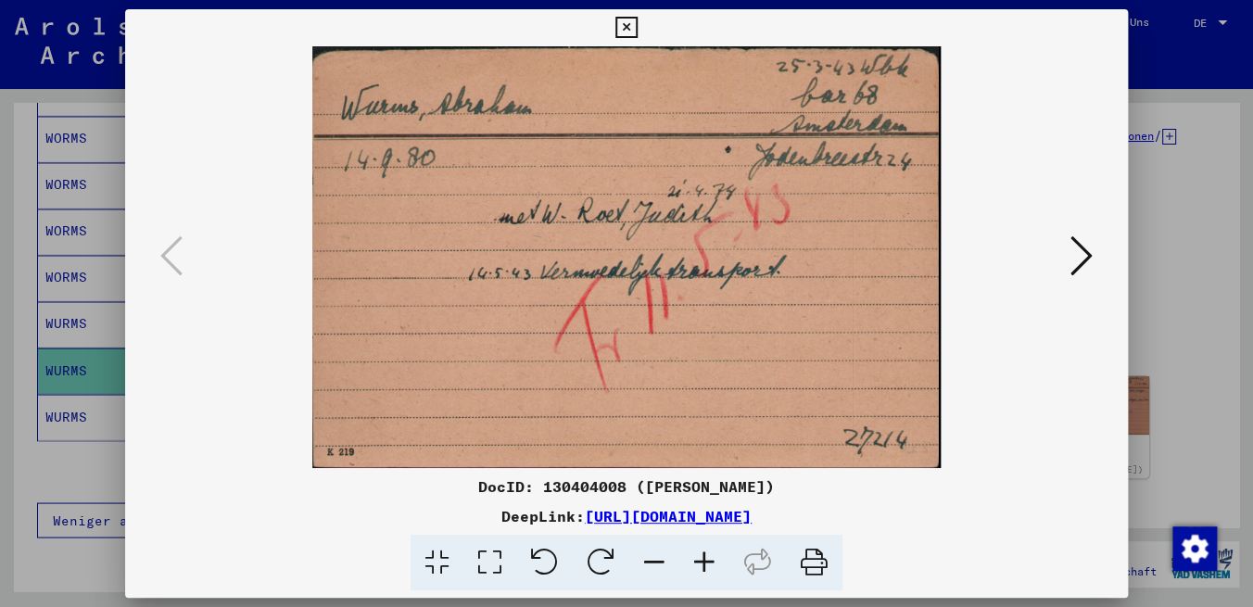
click at [636, 31] on icon at bounding box center [625, 28] width 21 height 22
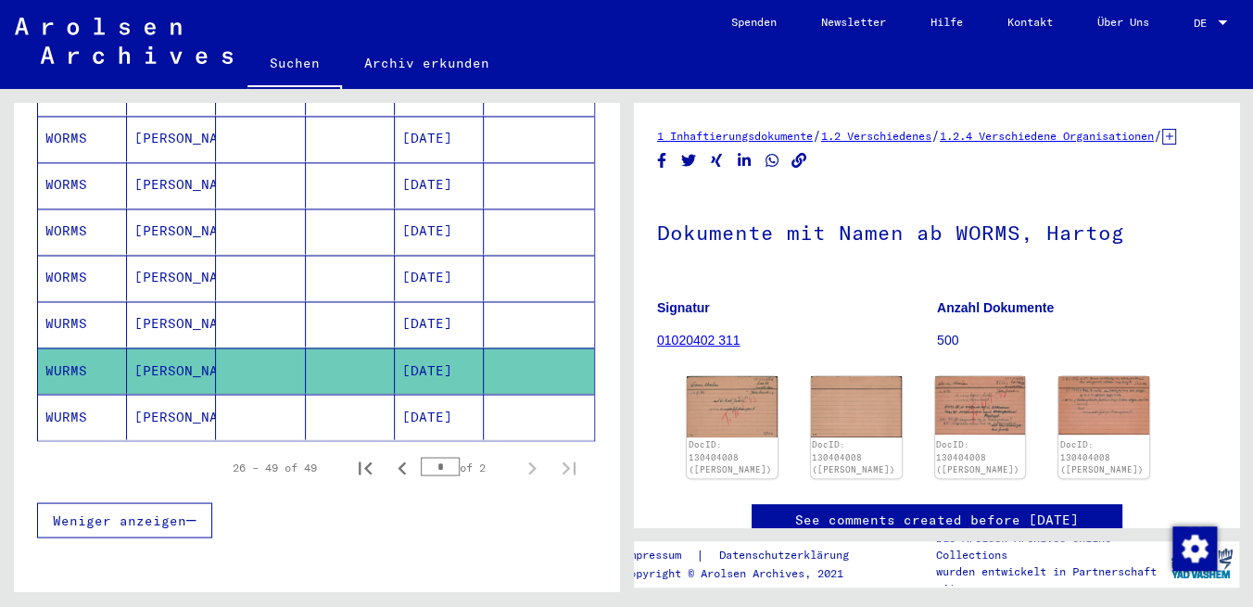
click at [395, 301] on mat-cell "[DATE]" at bounding box center [439, 323] width 89 height 45
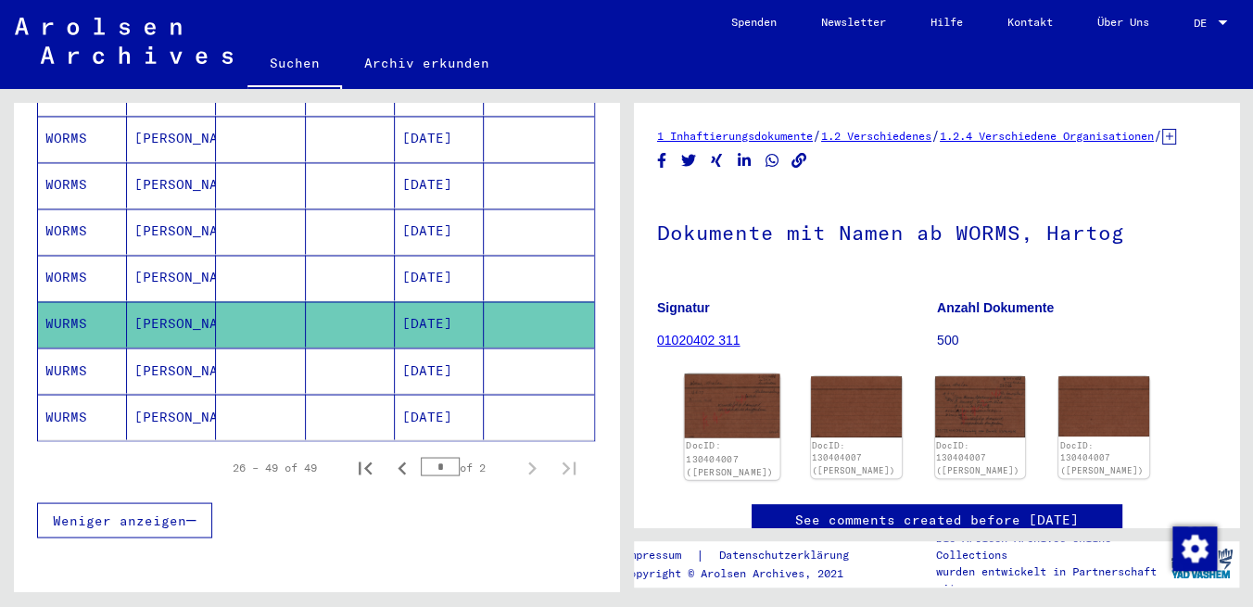
click at [745, 437] on img at bounding box center [732, 405] width 95 height 64
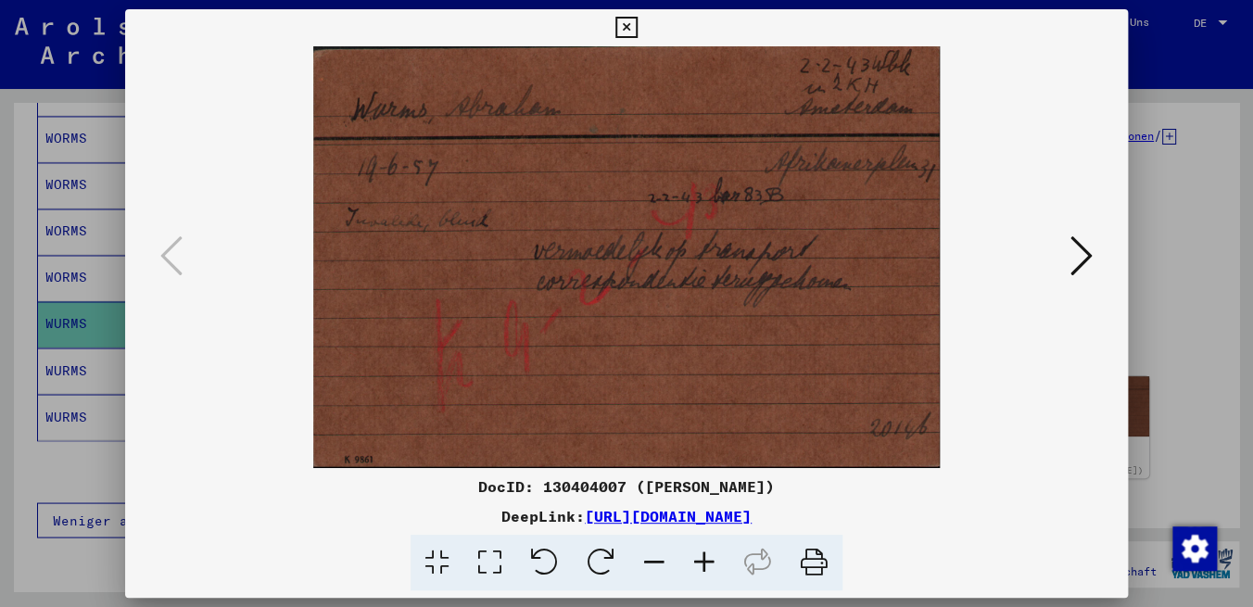
click at [1089, 254] on icon at bounding box center [1081, 255] width 22 height 44
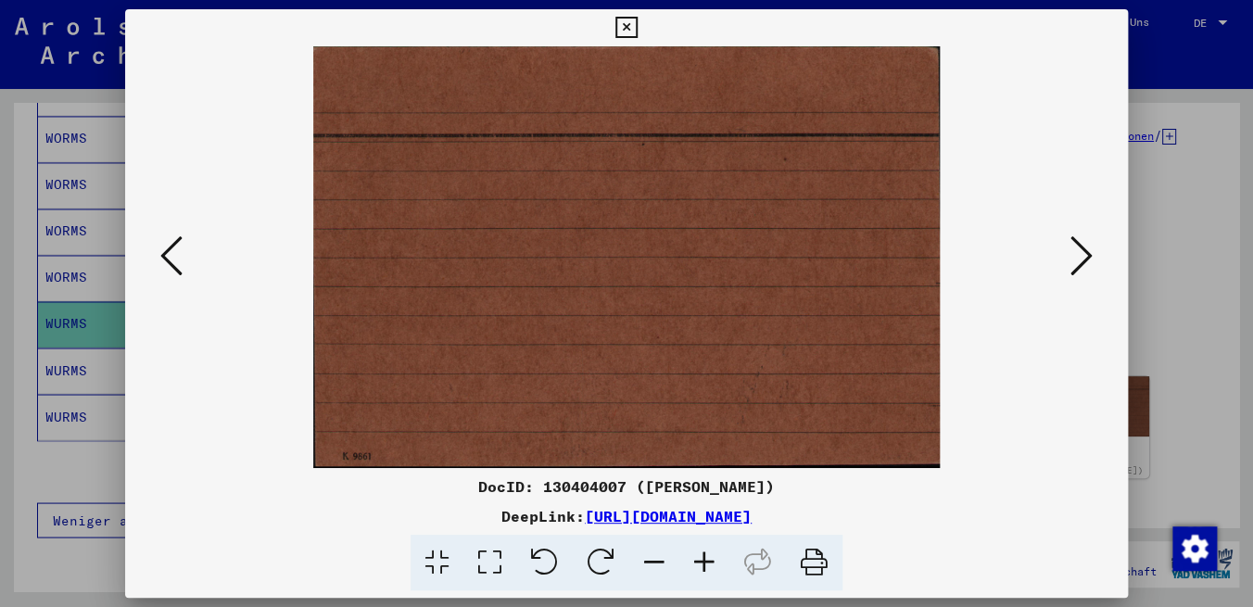
click at [1089, 254] on icon at bounding box center [1081, 255] width 22 height 44
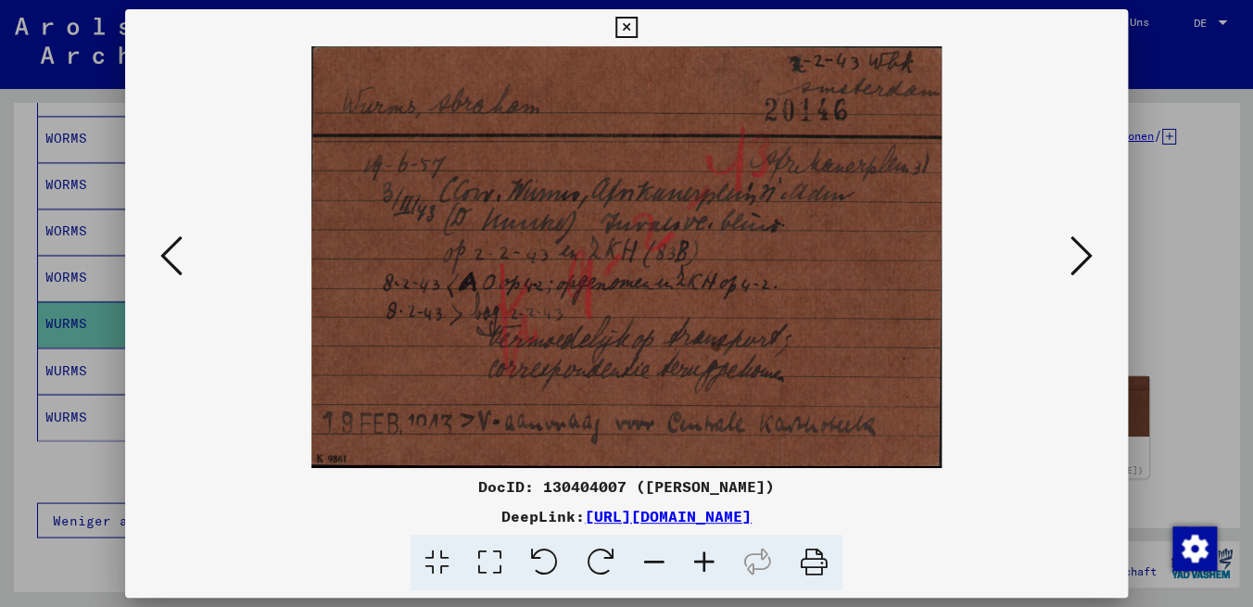
click at [636, 19] on icon at bounding box center [625, 28] width 21 height 22
